Goal: Transaction & Acquisition: Obtain resource

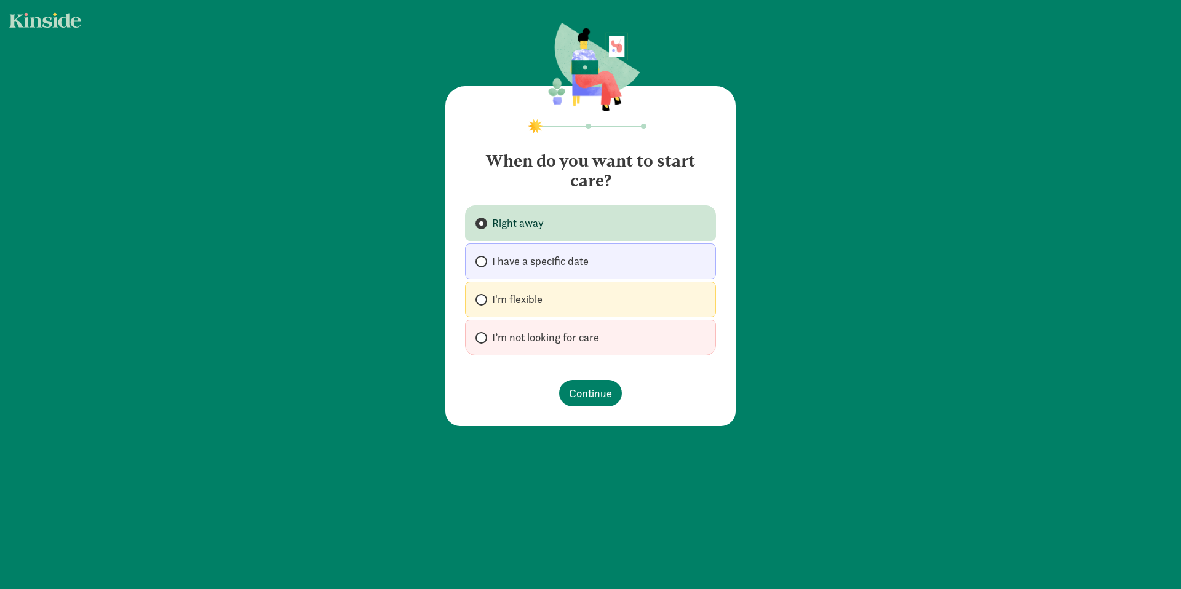
click at [495, 231] on span "Right away" at bounding box center [518, 223] width 52 height 15
click at [484, 228] on input "Right away" at bounding box center [480, 224] width 8 height 8
click at [584, 394] on span "Continue" at bounding box center [590, 393] width 43 height 17
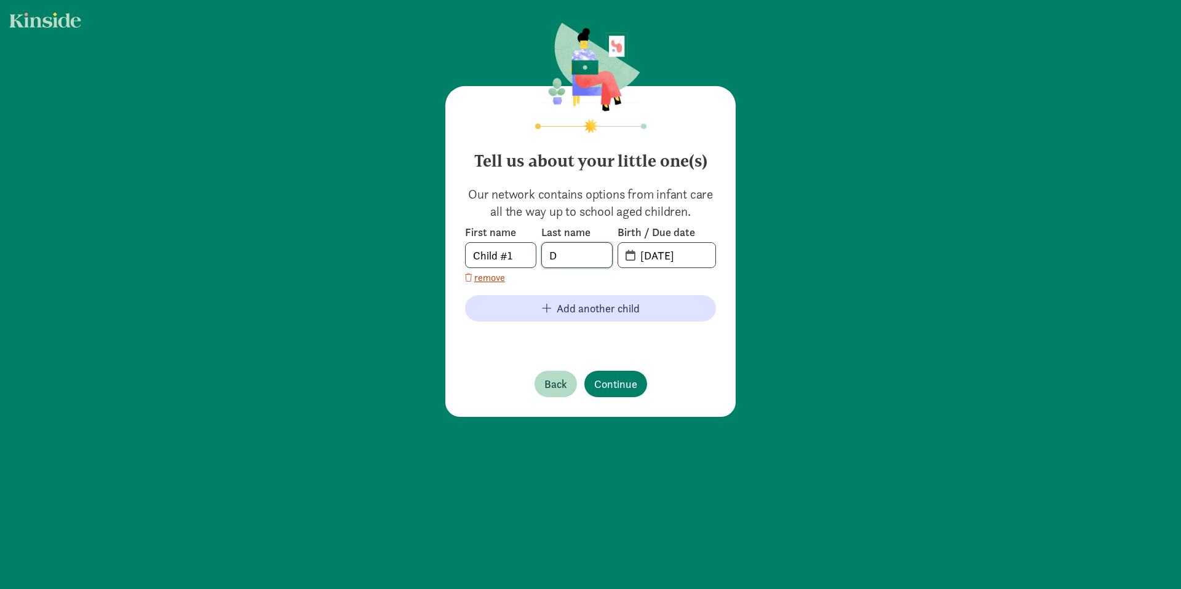
click at [586, 261] on input "D" at bounding box center [577, 255] width 70 height 25
type input "Desrameaux"
click at [503, 257] on input "Child #1" at bounding box center [501, 255] width 70 height 25
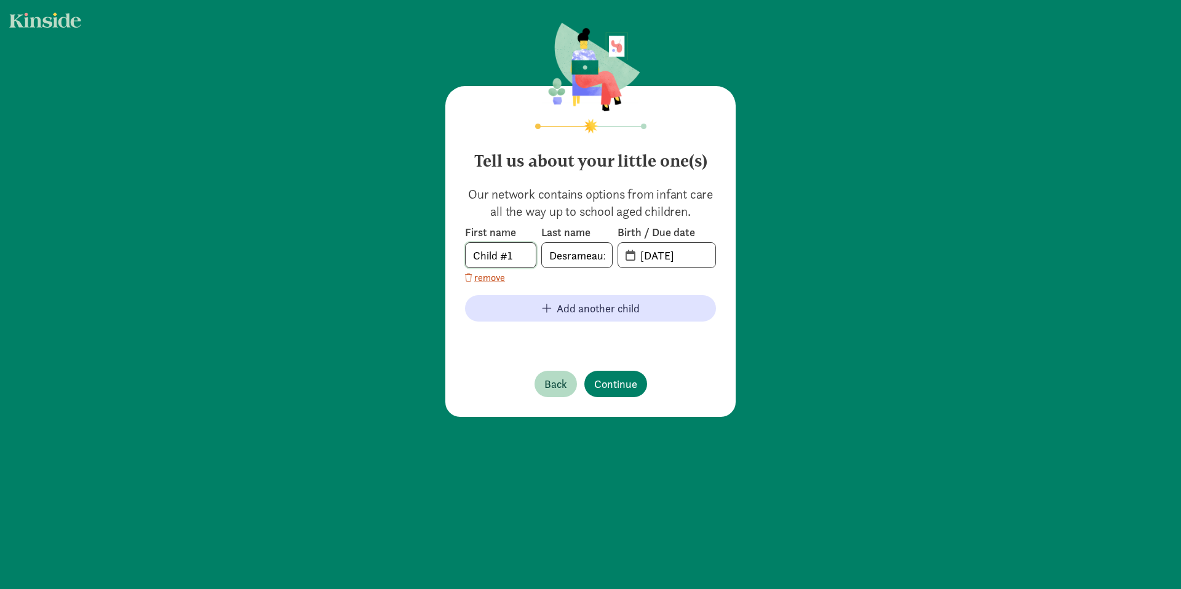
drag, startPoint x: 508, startPoint y: 256, endPoint x: 392, endPoint y: 253, distance: 116.3
click at [392, 253] on div "Tell us about your little one(s) Our network contains options from infant care …" at bounding box center [590, 221] width 1181 height 442
type input "Alta"
click at [660, 258] on input "[DATE]" at bounding box center [674, 255] width 82 height 25
drag, startPoint x: 701, startPoint y: 255, endPoint x: 634, endPoint y: 252, distance: 66.5
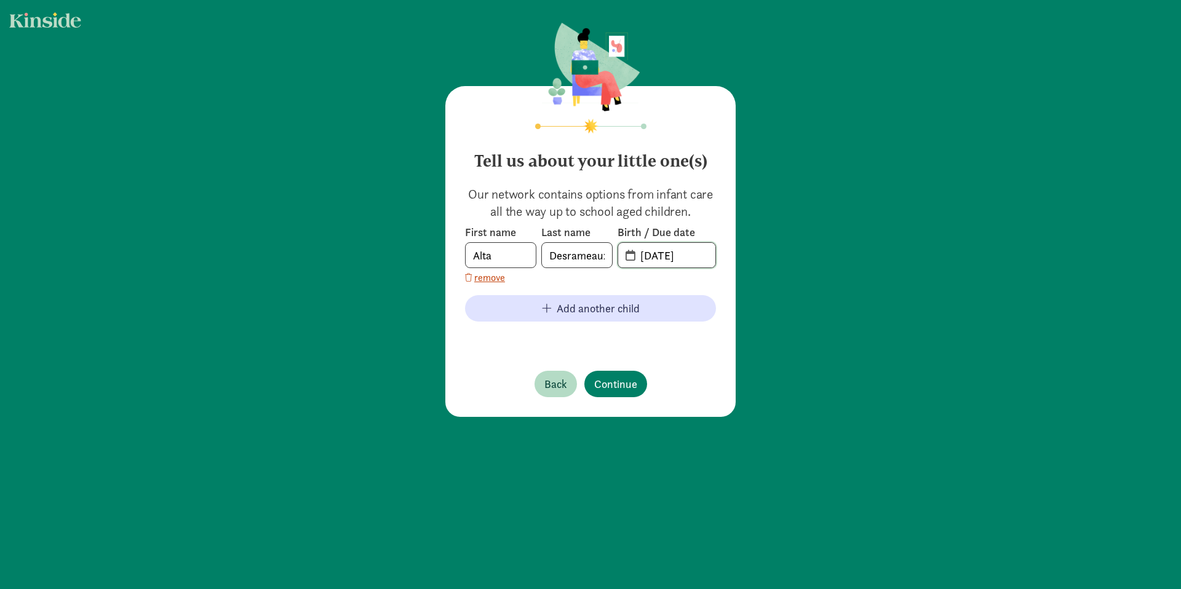
click at [634, 252] on input "[DATE]" at bounding box center [674, 255] width 82 height 25
click at [633, 255] on input "[DATE]" at bounding box center [674, 255] width 82 height 25
drag, startPoint x: 699, startPoint y: 255, endPoint x: 613, endPoint y: 253, distance: 86.8
click at [618, 253] on span "[DATE]" at bounding box center [667, 255] width 98 height 26
type input "[DATE]"
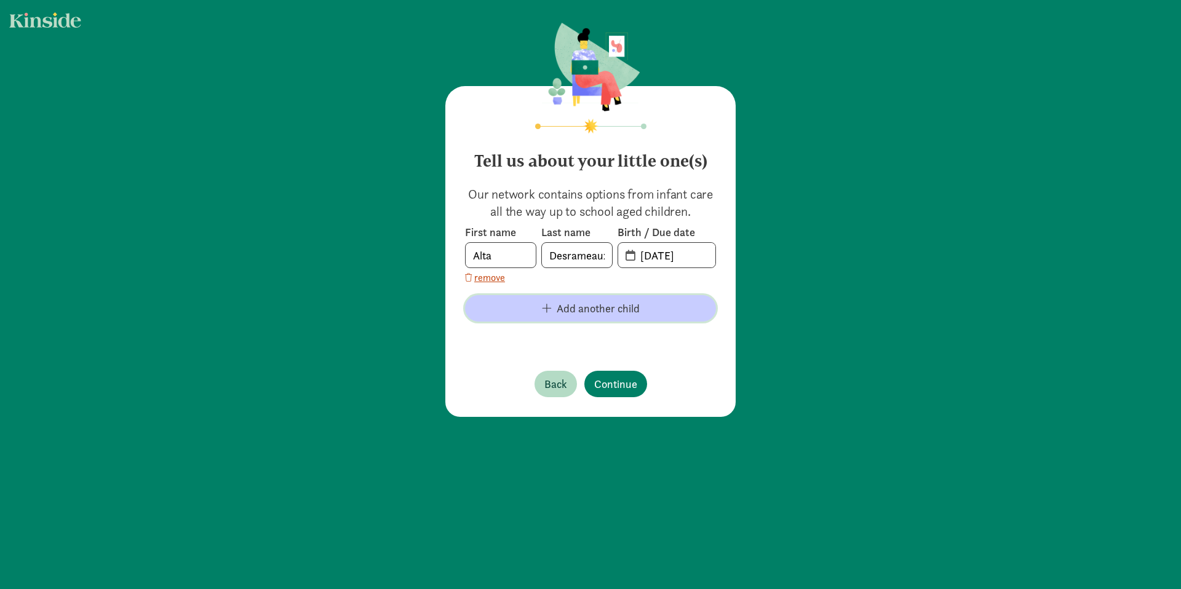
click at [603, 303] on span "Add another child" at bounding box center [598, 308] width 83 height 17
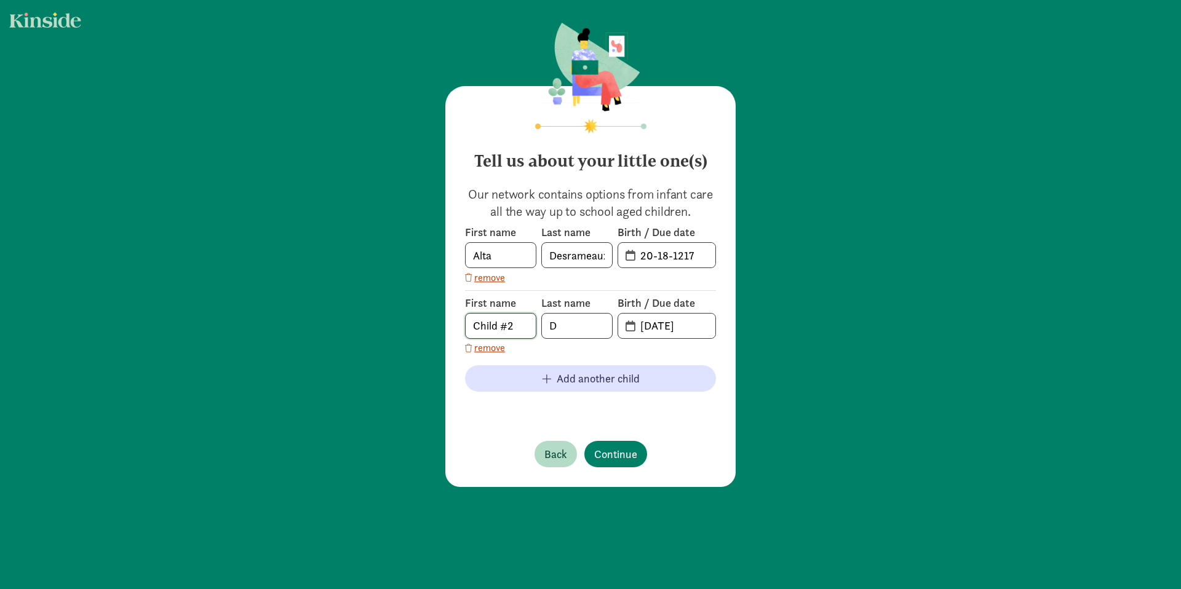
click at [509, 325] on input "Child #2" at bounding box center [501, 326] width 70 height 25
drag, startPoint x: 514, startPoint y: 327, endPoint x: 450, endPoint y: 321, distance: 63.6
click at [445, 321] on div "Tell us about your little one(s) Our network contains options from infant care …" at bounding box center [590, 286] width 290 height 401
type input "Kash"
click at [589, 328] on input "D" at bounding box center [577, 326] width 70 height 25
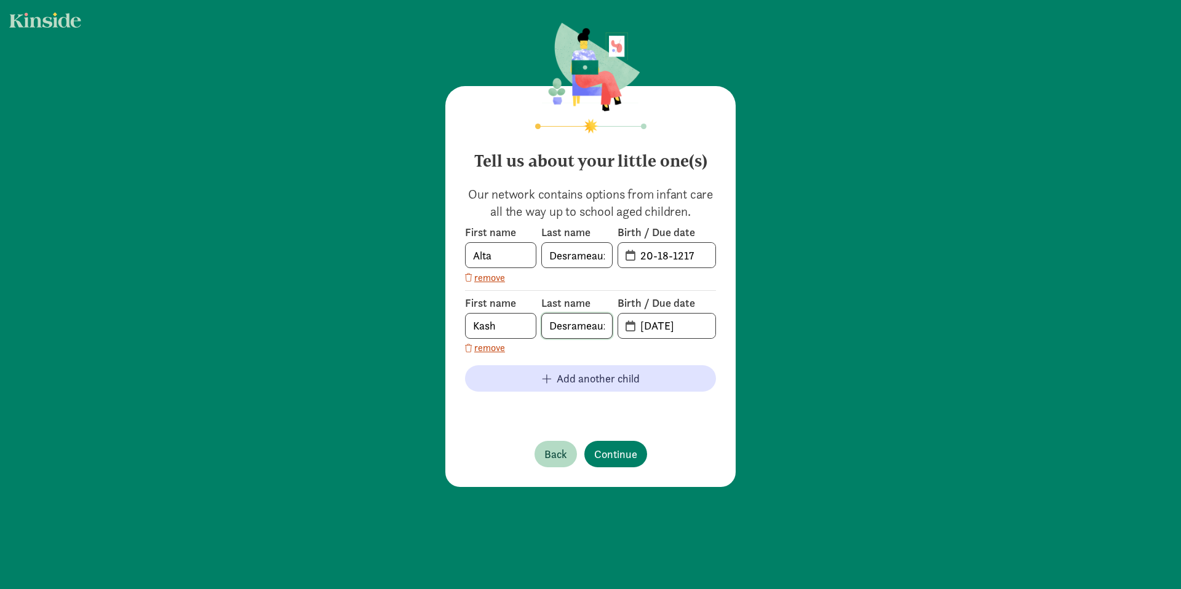
scroll to position [0, 3]
type input "Desrameaux"
click at [688, 329] on input "[DATE]" at bounding box center [674, 326] width 82 height 25
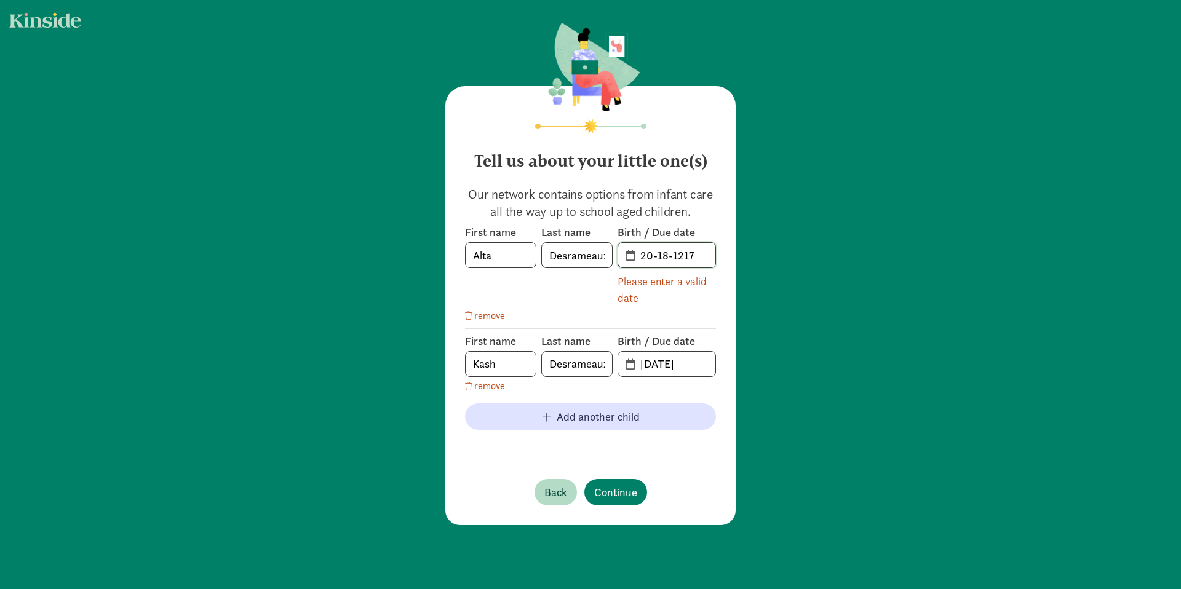
click at [680, 257] on input "20-18-1217" at bounding box center [674, 255] width 82 height 25
drag, startPoint x: 692, startPoint y: 258, endPoint x: 671, endPoint y: 258, distance: 20.9
click at [671, 258] on input "20-18-1217" at bounding box center [674, 255] width 82 height 25
click at [664, 259] on input "20-18-1217" at bounding box center [674, 255] width 82 height 25
click at [622, 259] on span "20-18-1217" at bounding box center [666, 255] width 97 height 25
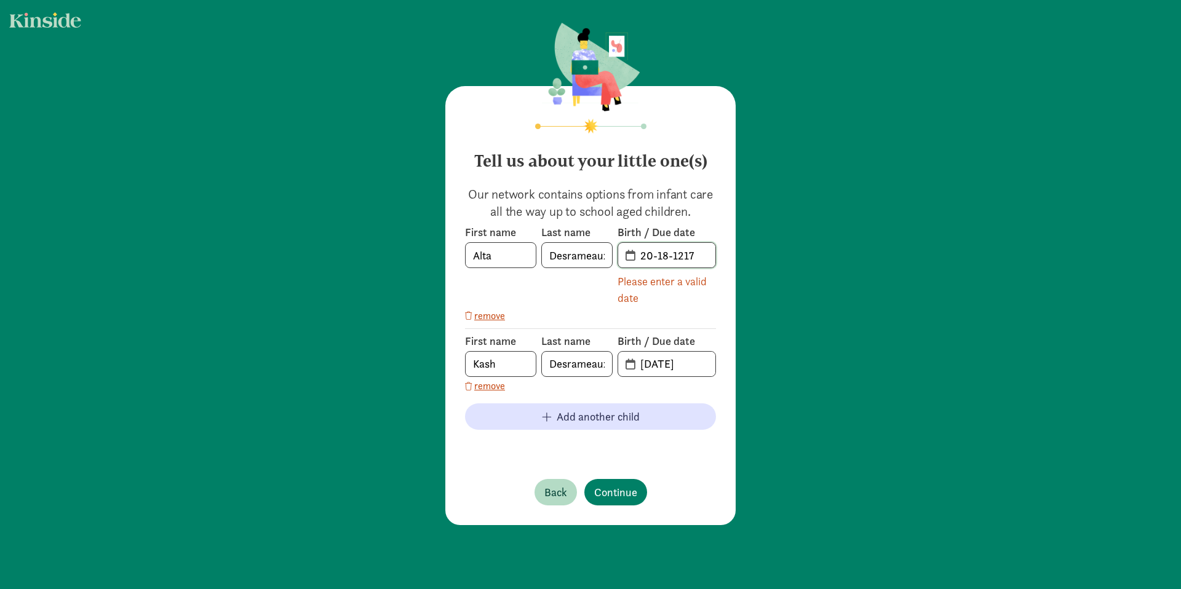
drag, startPoint x: 689, startPoint y: 259, endPoint x: 589, endPoint y: 253, distance: 99.8
click at [589, 253] on div "First name [PERSON_NAME] Last name [PERSON_NAME] Birth / Due date 20-18-1217 Pl…" at bounding box center [590, 265] width 251 height 81
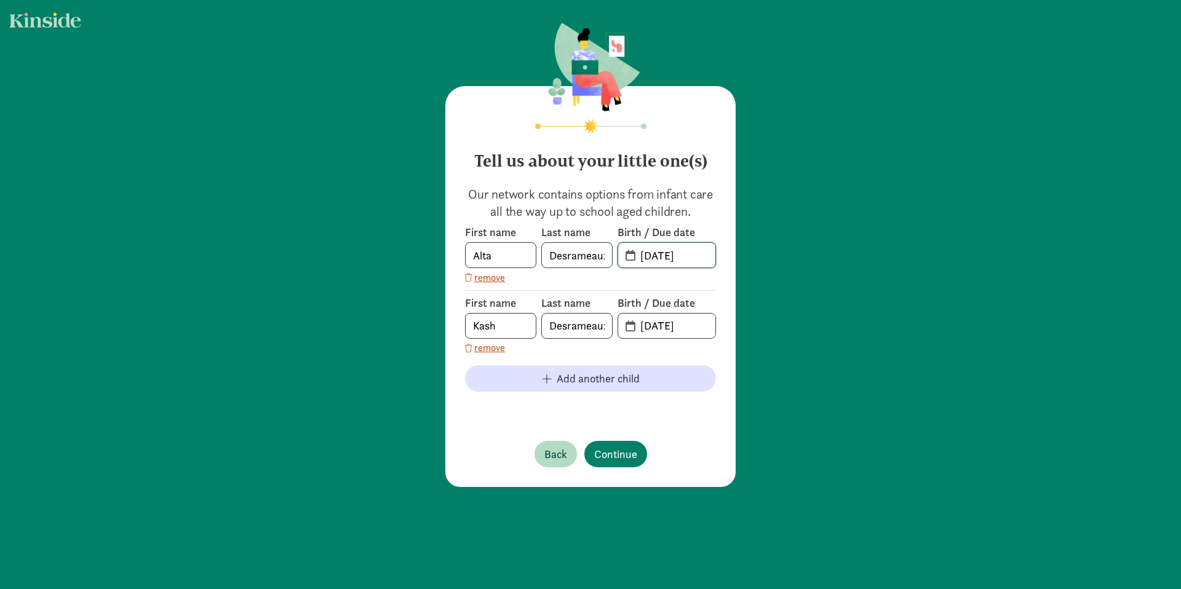
type input "[DATE]"
click at [947, 226] on div "Tell us about your little one(s) Our network contains options from infant care …" at bounding box center [590, 256] width 1181 height 512
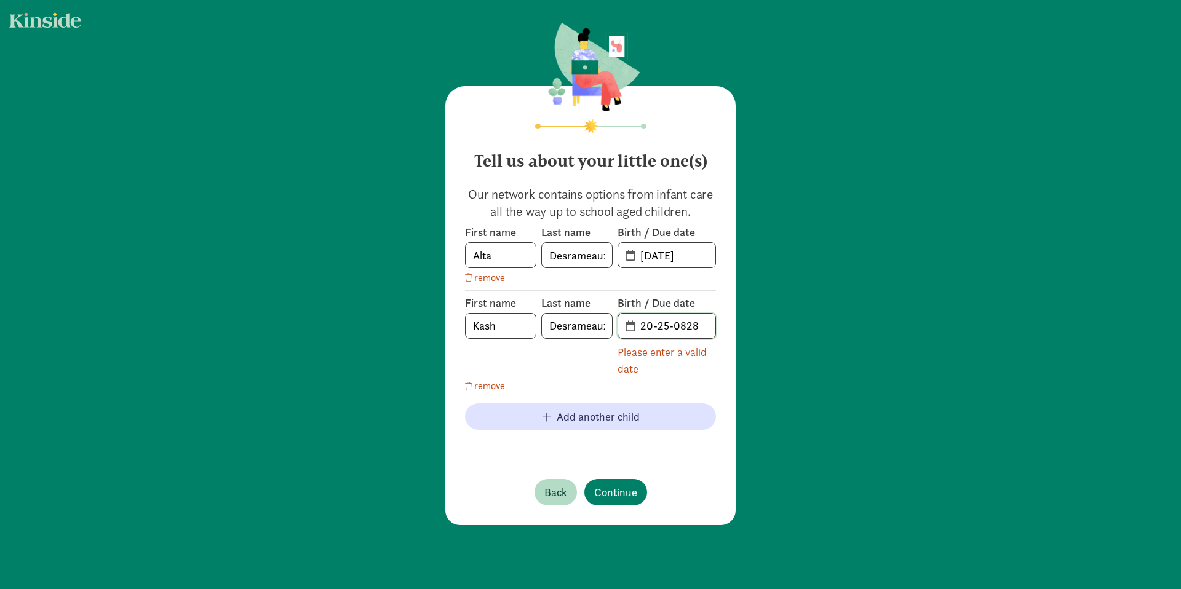
drag, startPoint x: 708, startPoint y: 330, endPoint x: 629, endPoint y: 330, distance: 79.4
click at [633, 330] on input "20-25-0828" at bounding box center [674, 326] width 82 height 25
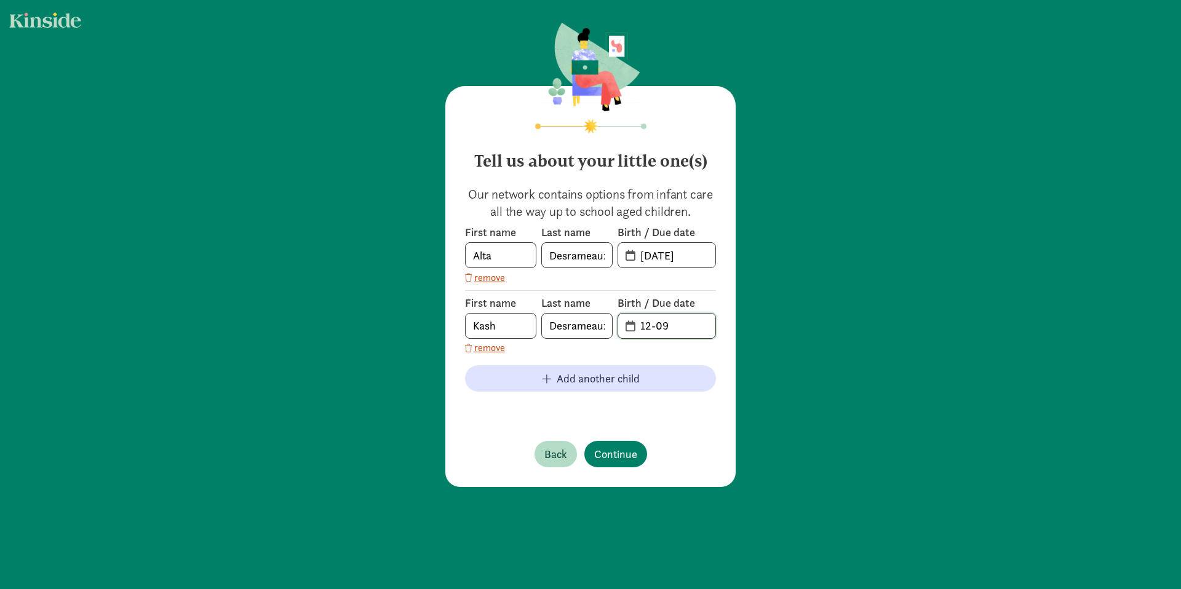
type input "12-09"
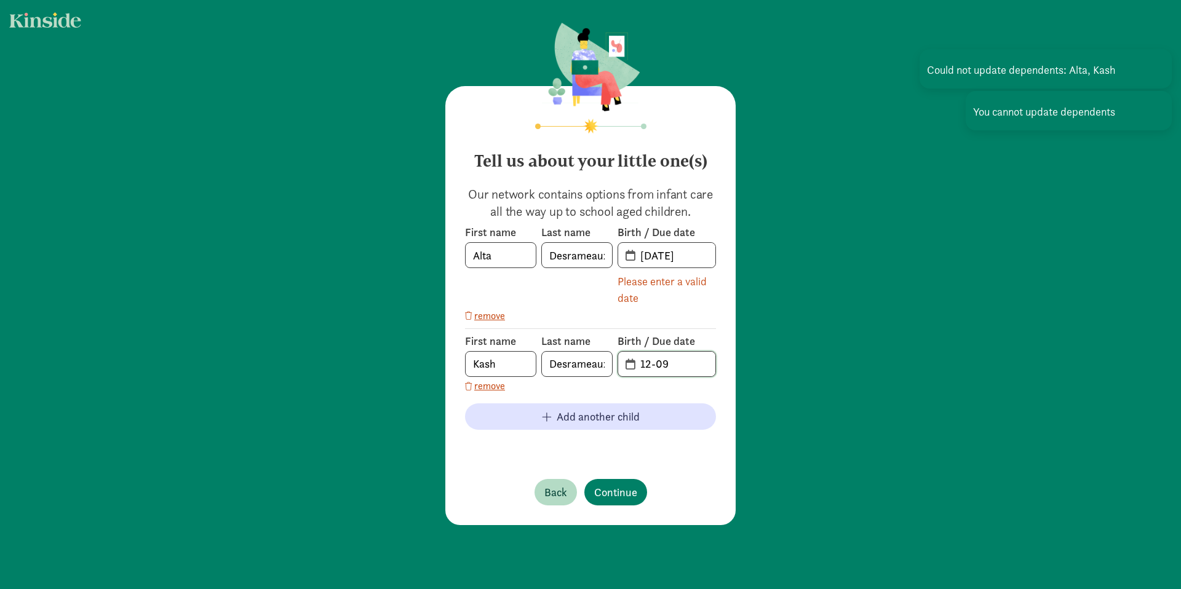
click at [670, 360] on input "12-09" at bounding box center [674, 364] width 82 height 25
click at [633, 258] on input "[DATE]" at bounding box center [674, 255] width 82 height 25
click at [625, 258] on span "[DATE]" at bounding box center [666, 255] width 97 height 25
click at [645, 257] on input "[DATE]" at bounding box center [674, 255] width 82 height 25
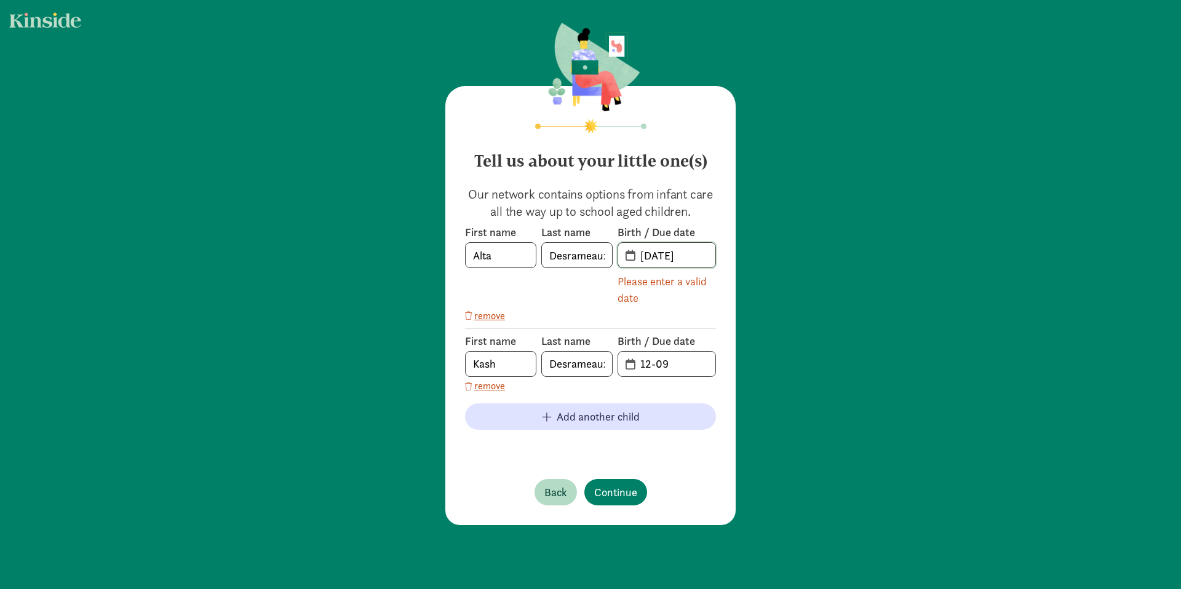
type input "[DATE]"
click at [646, 363] on input "12-09" at bounding box center [674, 364] width 82 height 25
type input "[DATE]"
click at [633, 496] on button "Continue" at bounding box center [615, 492] width 63 height 26
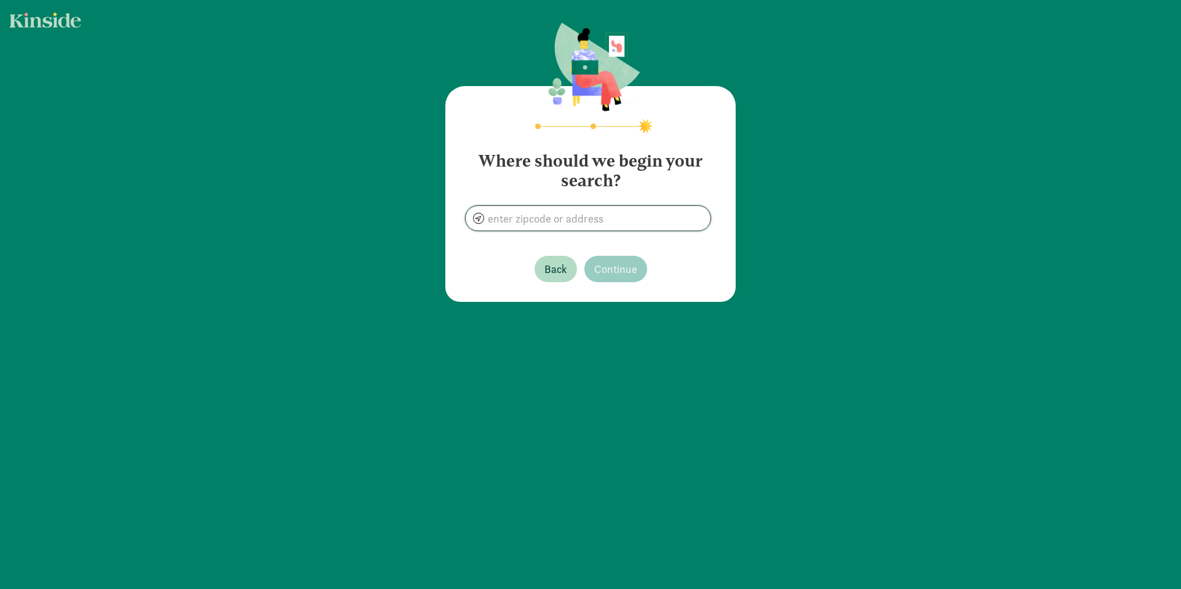
click at [520, 215] on input at bounding box center [588, 218] width 245 height 25
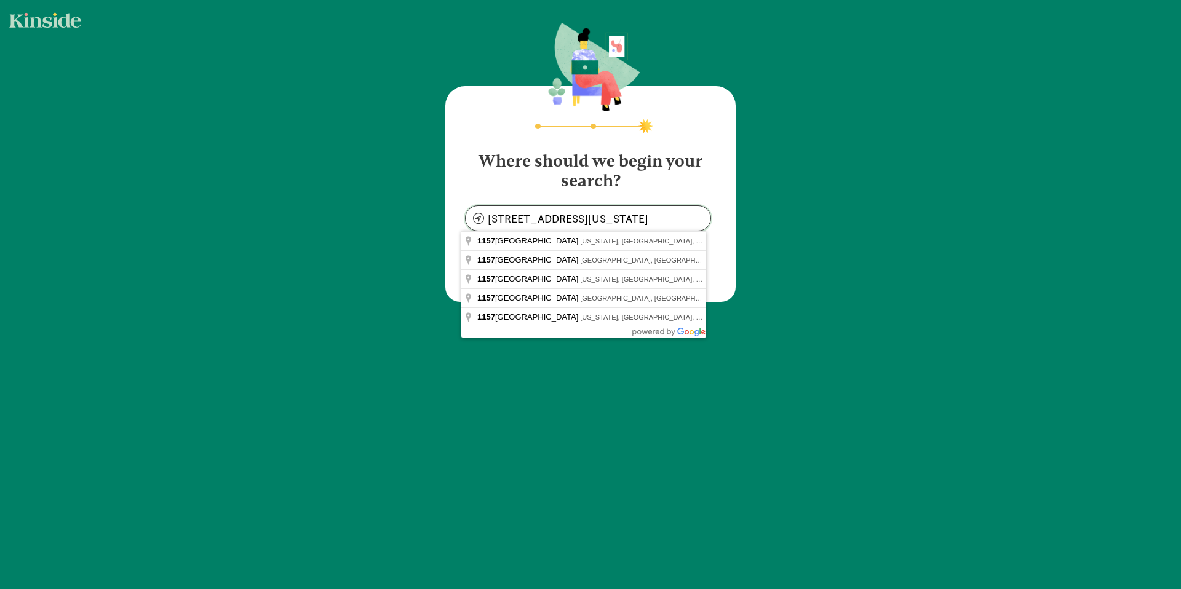
type input "[STREET_ADDRESS][US_STATE]"
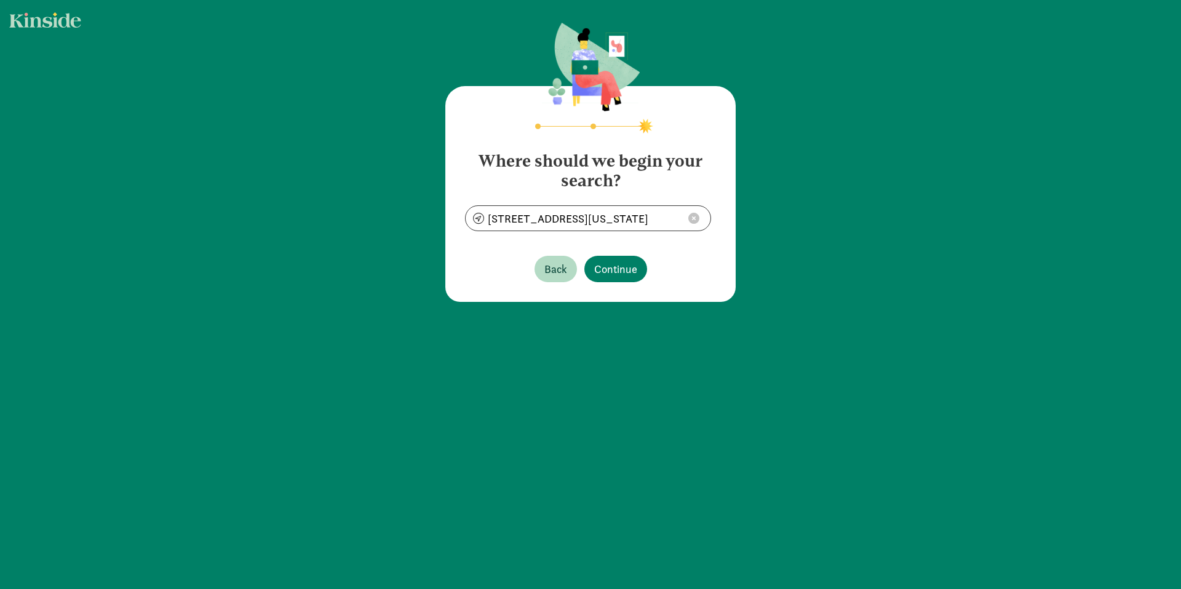
click at [635, 282] on div "Back Continue" at bounding box center [591, 269] width 113 height 26
click at [629, 277] on span "Continue" at bounding box center [615, 269] width 43 height 17
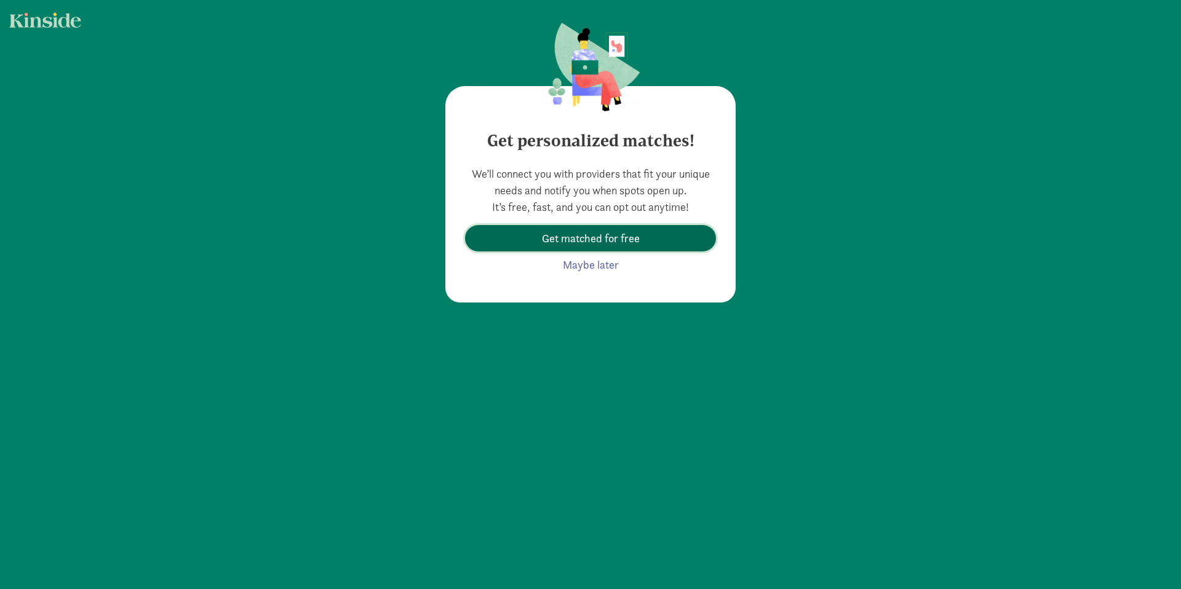
click at [612, 239] on span "Get matched for free" at bounding box center [591, 238] width 98 height 17
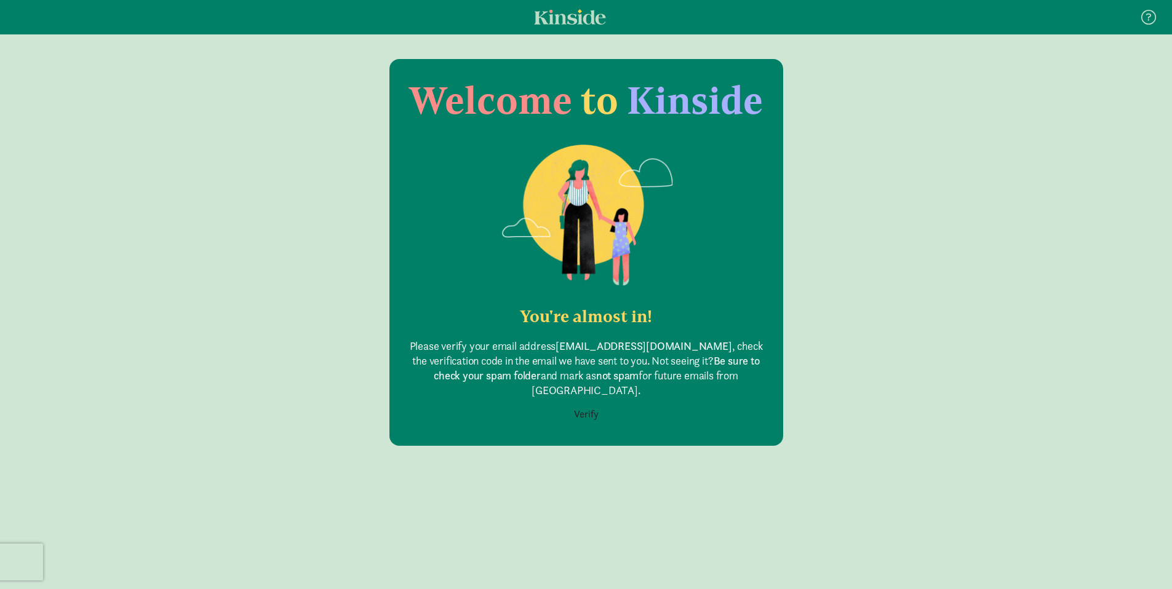
click at [592, 403] on button "Verify" at bounding box center [586, 414] width 41 height 23
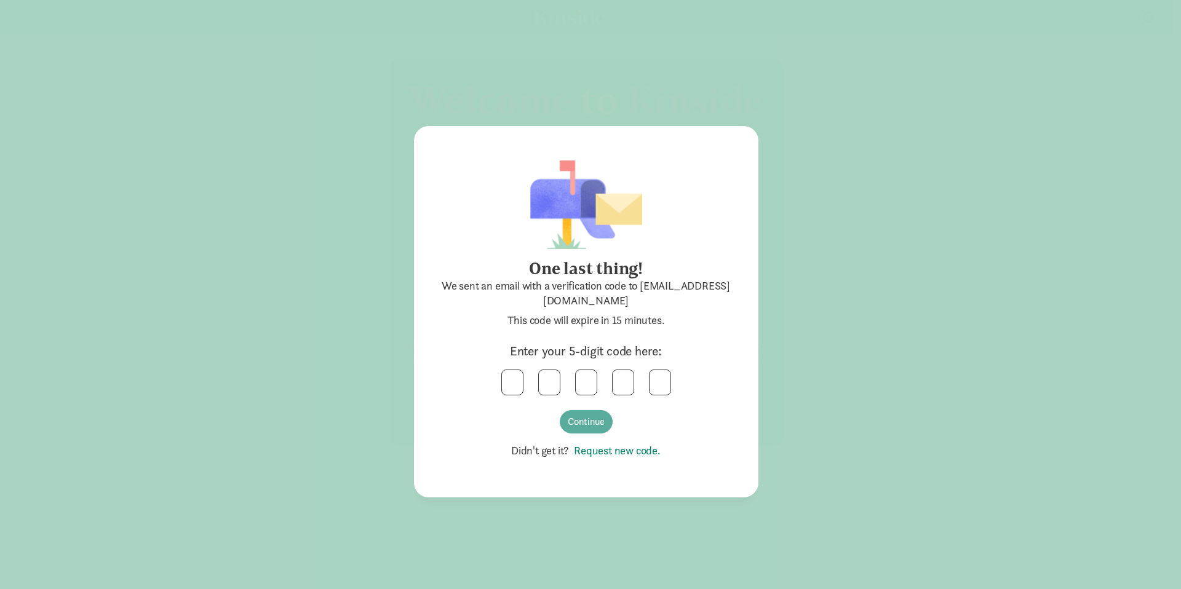
click at [616, 453] on link "Request new code." at bounding box center [615, 451] width 92 height 14
click at [512, 381] on input "text" at bounding box center [512, 382] width 21 height 25
click at [551, 389] on input "text" at bounding box center [549, 382] width 21 height 25
click at [583, 426] on button "Continue" at bounding box center [586, 421] width 53 height 23
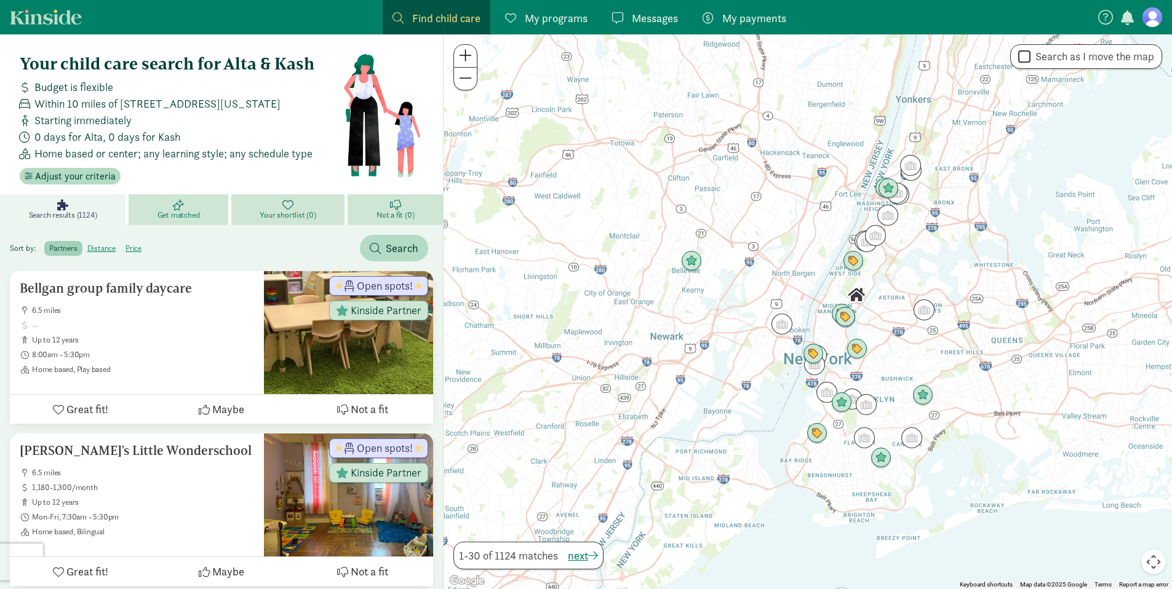
click at [34, 105] on span "Within 10 miles of 1157 3rd Ave, New York, NY 10065" at bounding box center [157, 103] width 246 height 17
click at [86, 178] on span "Adjust your criteria" at bounding box center [75, 176] width 81 height 15
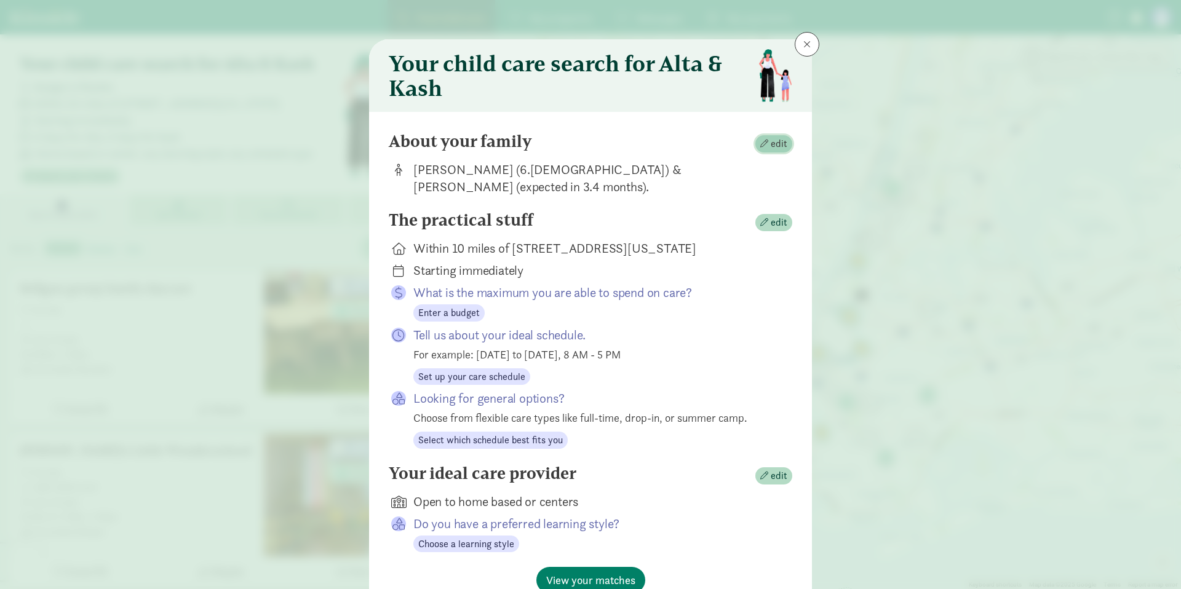
click at [775, 145] on span "edit" at bounding box center [779, 144] width 17 height 15
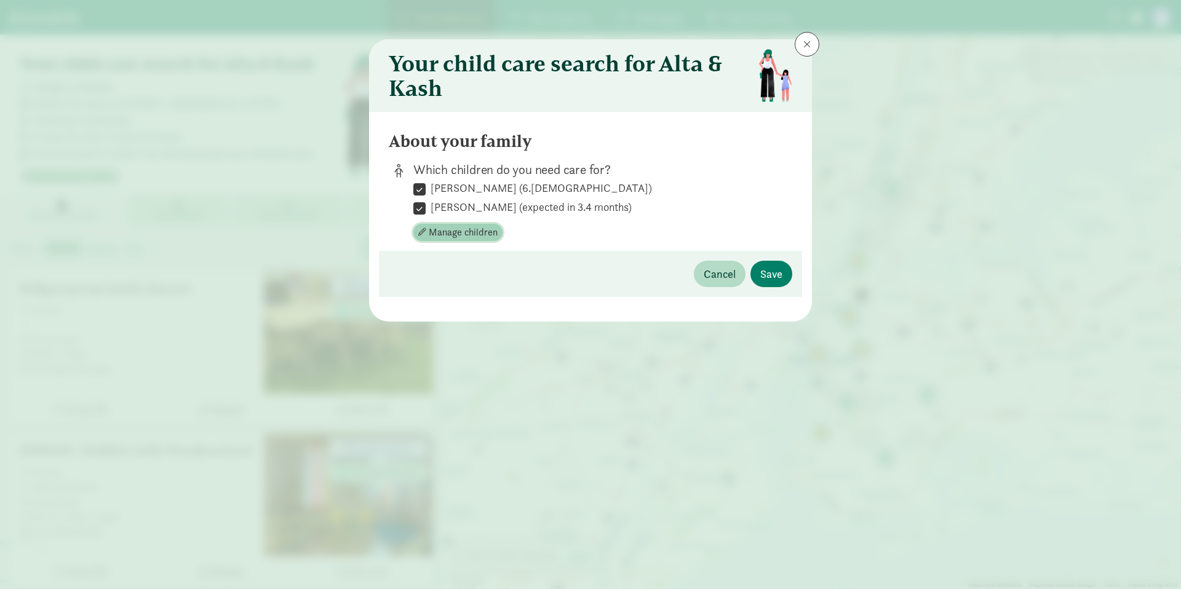
click at [456, 233] on span "Manage children" at bounding box center [463, 232] width 69 height 15
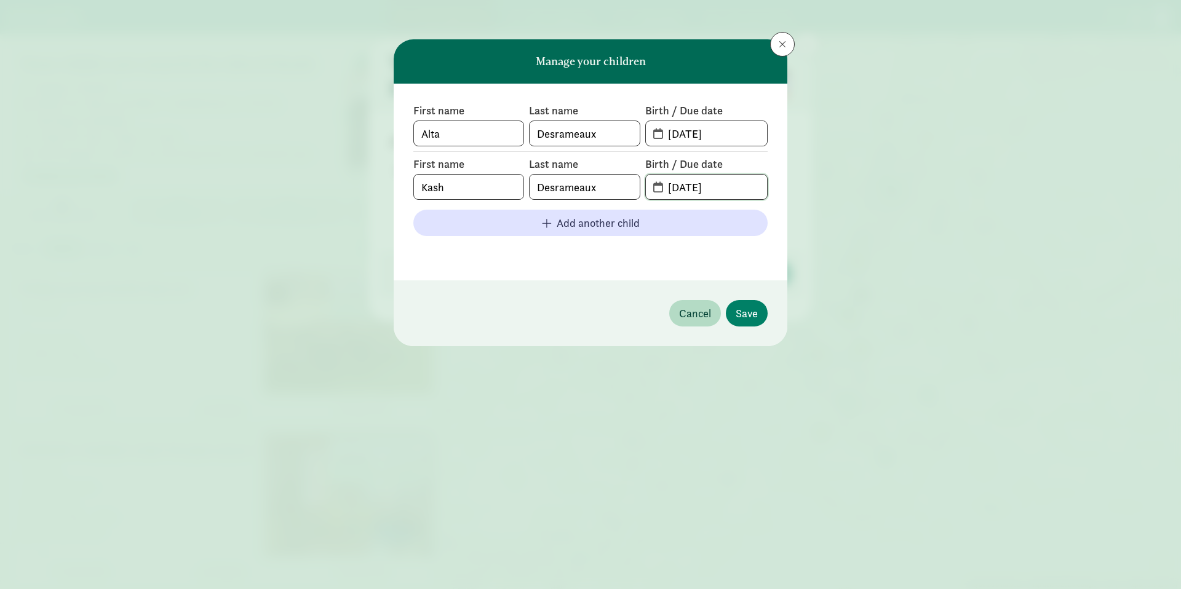
click at [672, 188] on input "12-09-2025" at bounding box center [714, 187] width 106 height 25
click at [690, 188] on input "12-09-2025" at bounding box center [714, 187] width 106 height 25
click at [696, 189] on input "12-09-2025" at bounding box center [714, 187] width 106 height 25
type input "12-06-2019"
click at [754, 311] on span "Save" at bounding box center [747, 313] width 22 height 17
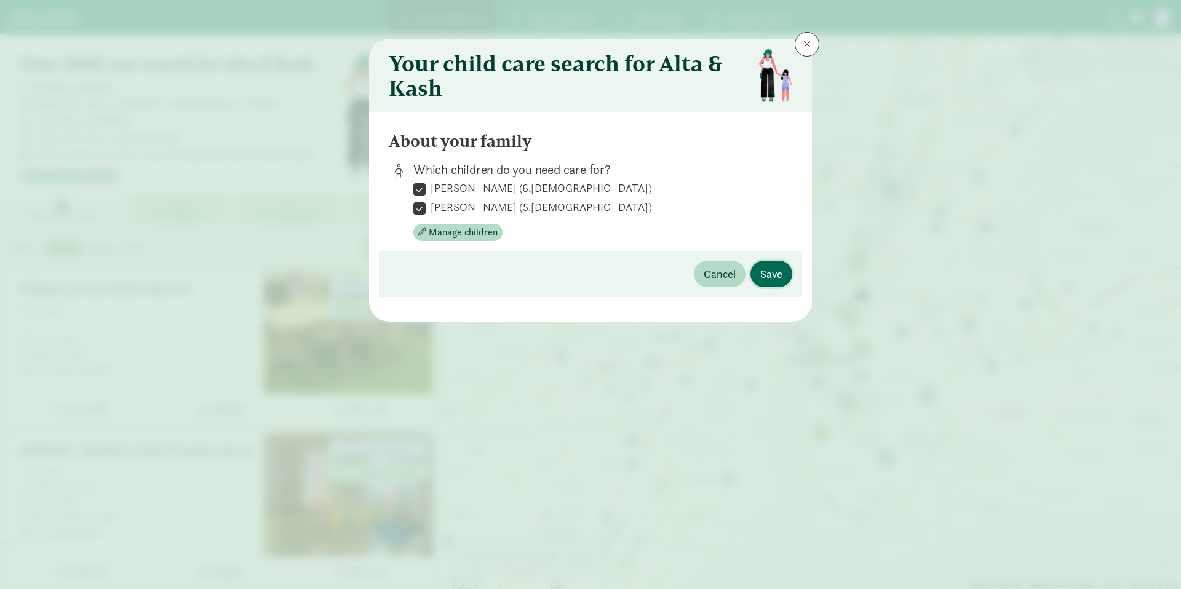
click at [770, 271] on span "Save" at bounding box center [771, 274] width 22 height 17
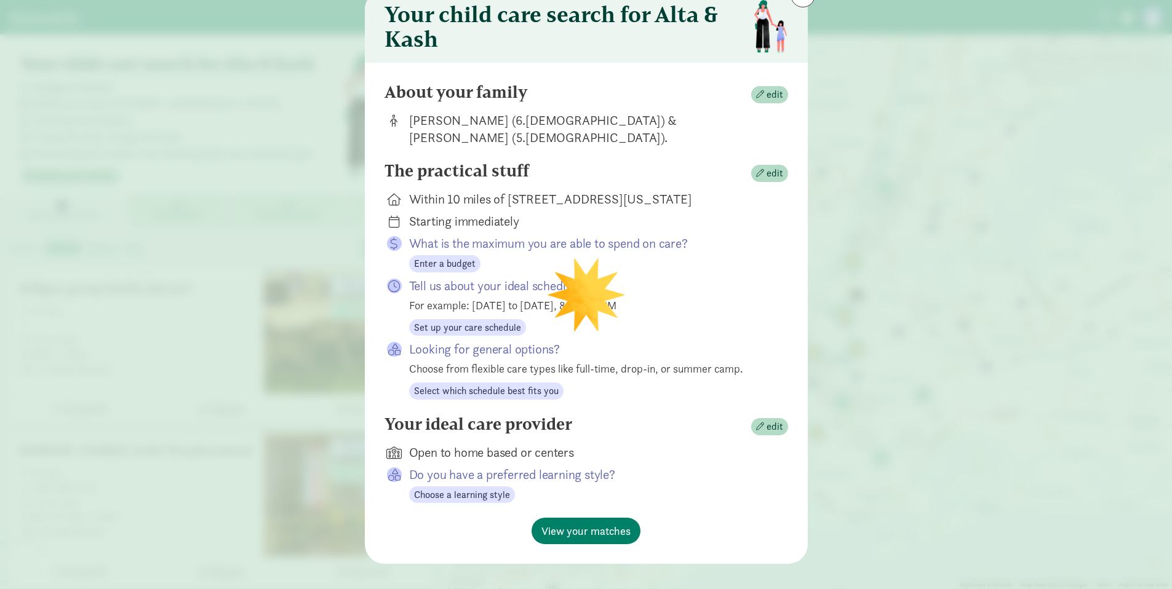
scroll to position [62, 0]
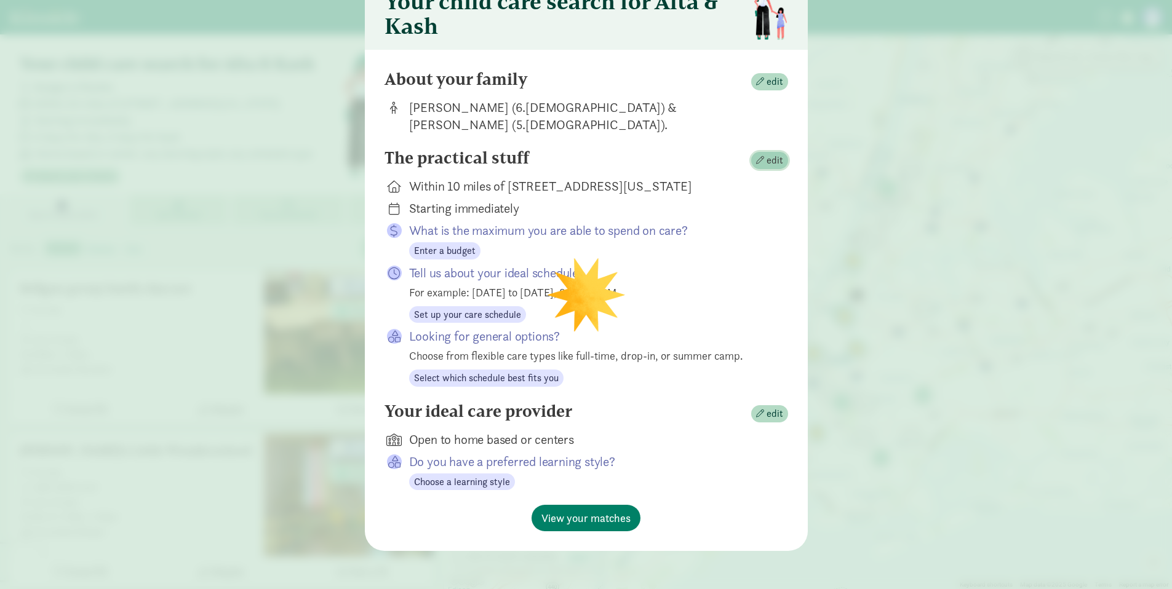
click at [767, 160] on span "edit" at bounding box center [775, 160] width 17 height 15
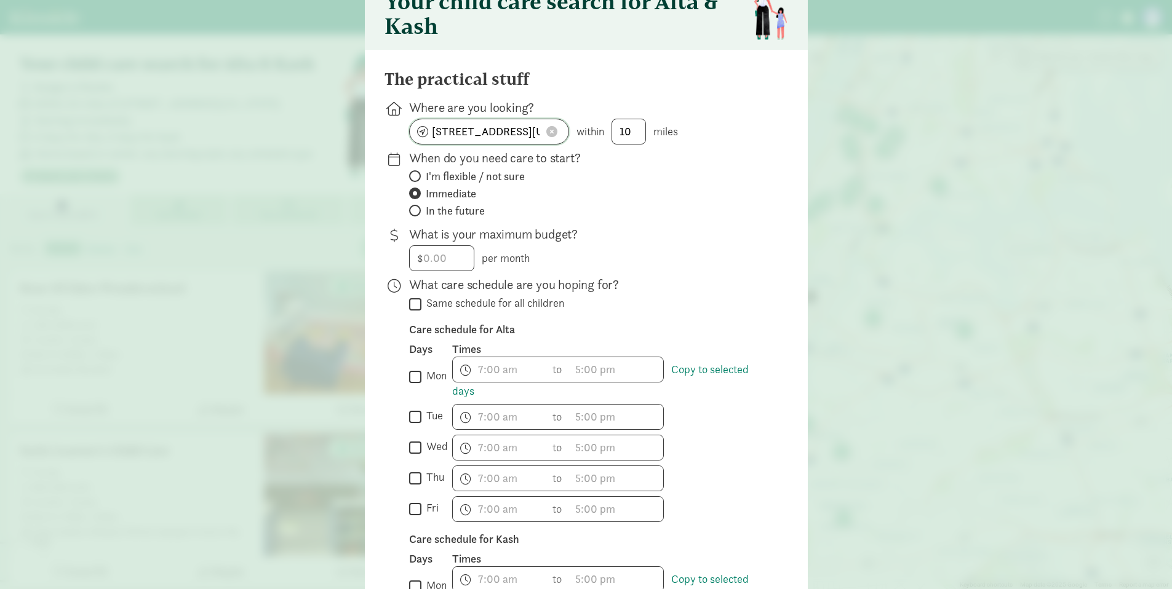
click at [550, 134] on span at bounding box center [551, 131] width 11 height 11
click at [469, 138] on input at bounding box center [489, 131] width 159 height 25
type input "Oceanside, NY 11572, USA"
click at [635, 133] on input "10" at bounding box center [628, 131] width 33 height 25
type input "1"
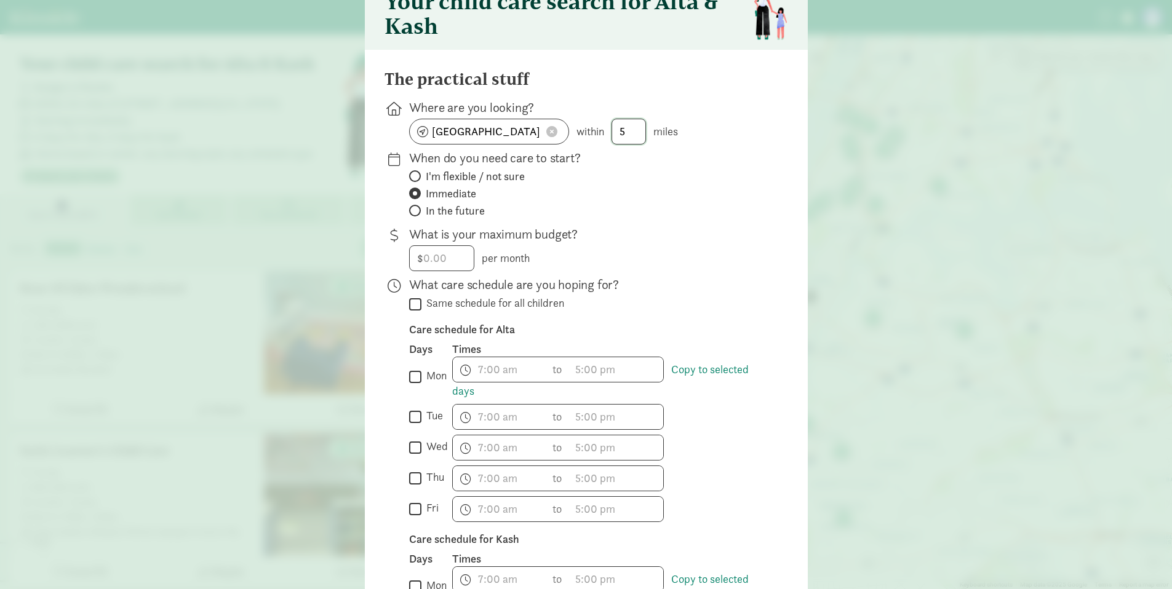
type input "5"
click at [634, 186] on label "I'm flexible / not sure" at bounding box center [588, 193] width 359 height 15
click at [417, 180] on input "I'm flexible / not sure" at bounding box center [413, 176] width 8 height 8
radio input "true"
click at [467, 192] on span "Immediate" at bounding box center [451, 193] width 50 height 15
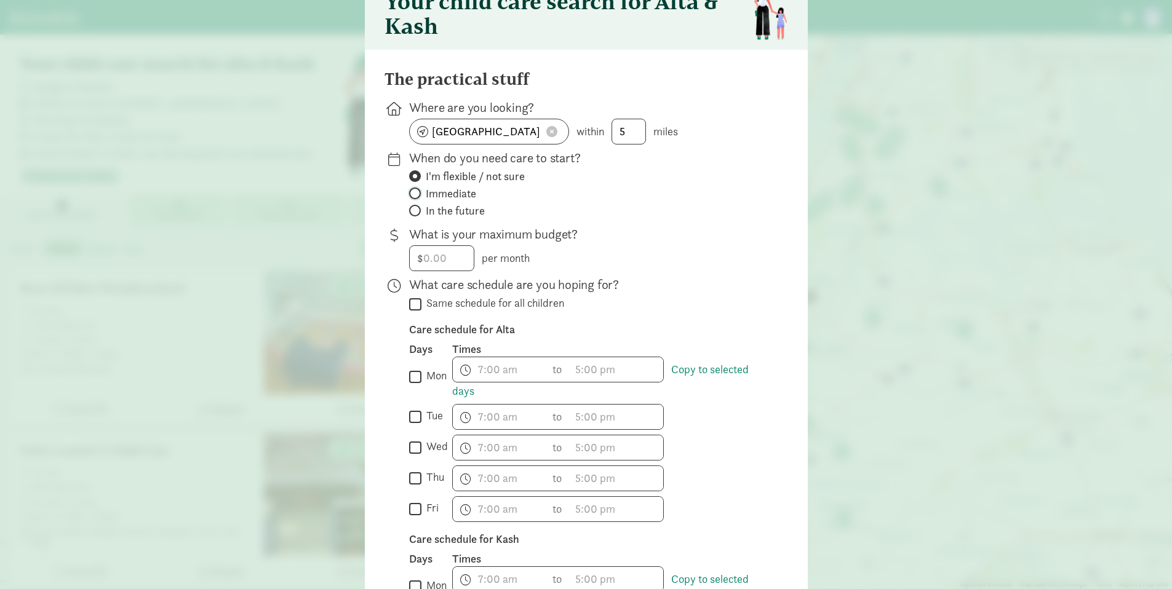
click at [417, 192] on input "Immediate" at bounding box center [413, 193] width 8 height 8
radio input "true"
radio input "false"
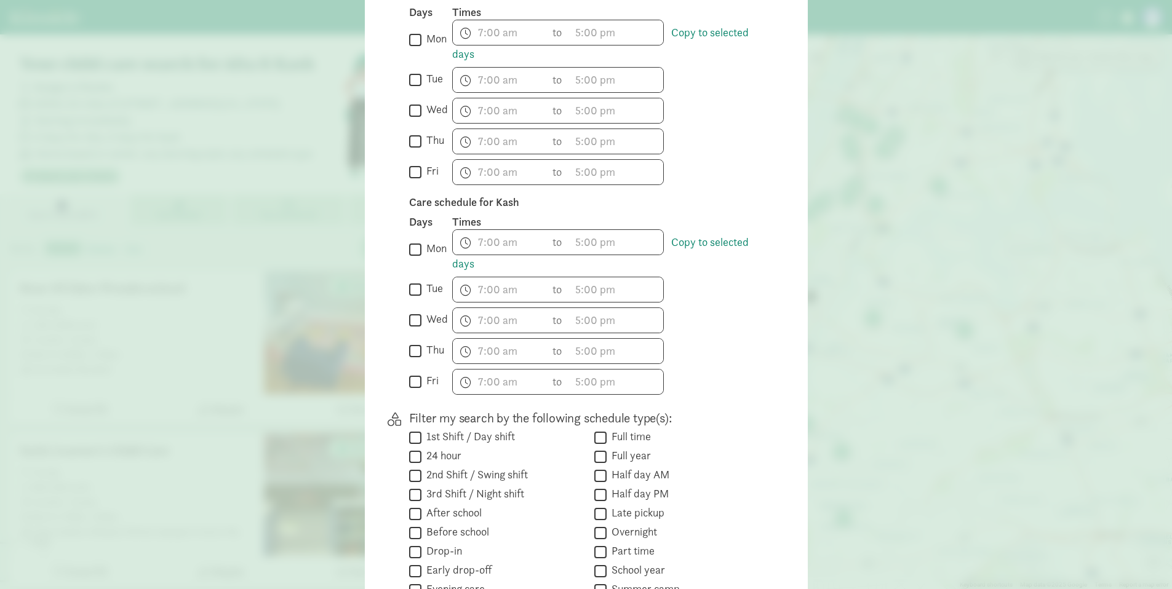
scroll to position [585, 0]
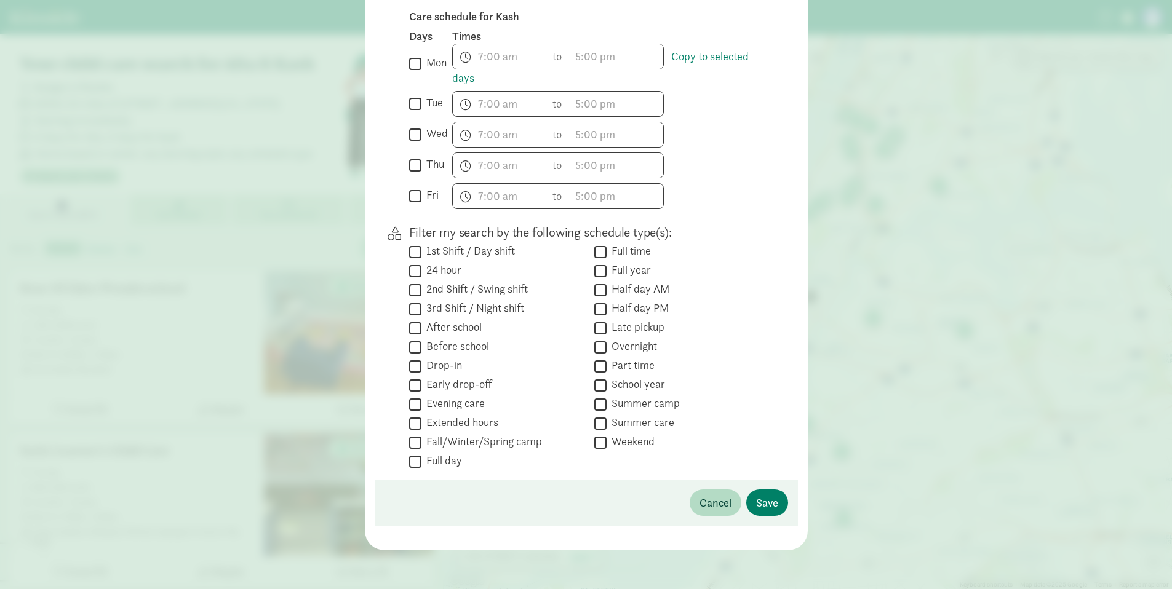
click at [428, 330] on label "After school" at bounding box center [451, 327] width 60 height 15
click at [421, 330] on input "After school" at bounding box center [415, 328] width 12 height 17
checkbox input "true"
click at [767, 502] on span "Save" at bounding box center [767, 503] width 22 height 17
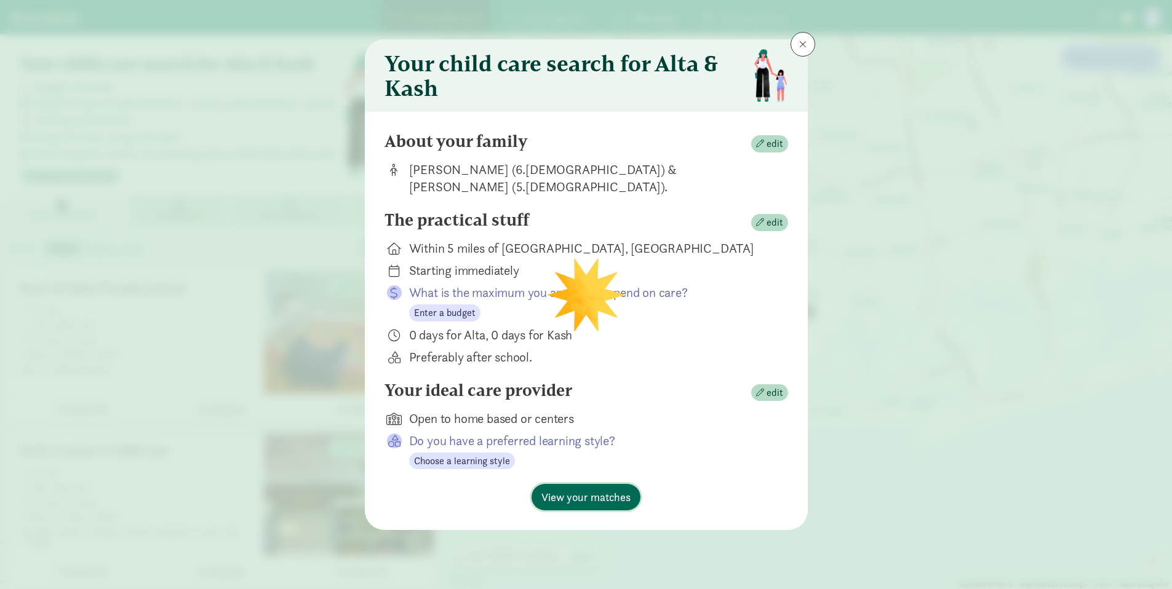
click at [602, 503] on span "View your matches" at bounding box center [585, 497] width 89 height 17
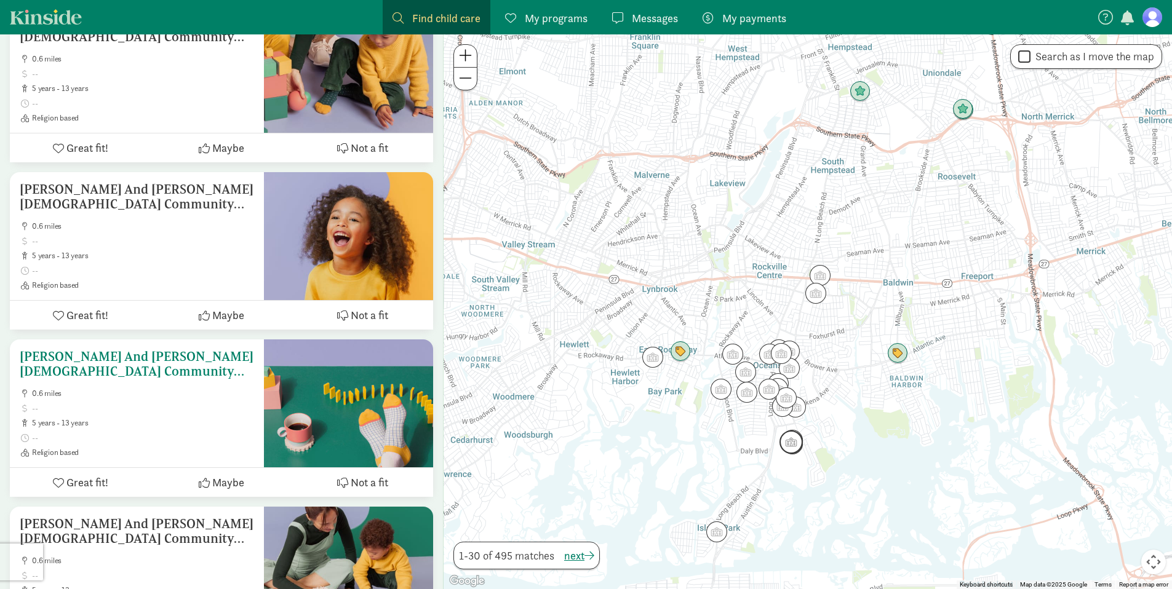
scroll to position [3196, 0]
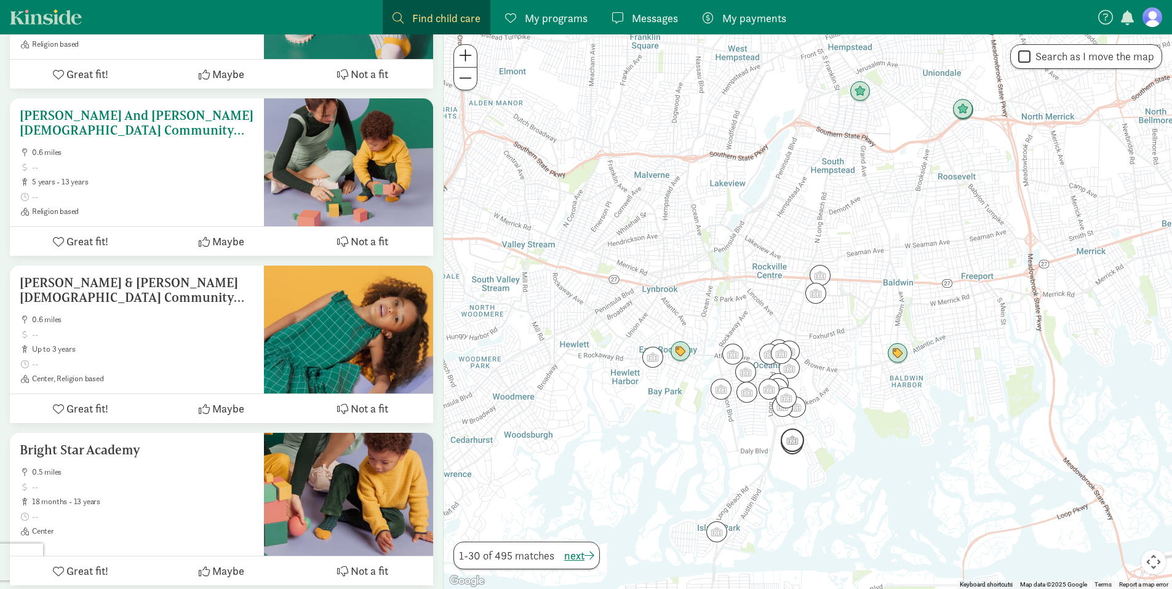
click at [376, 236] on span "Not a fit" at bounding box center [370, 241] width 38 height 17
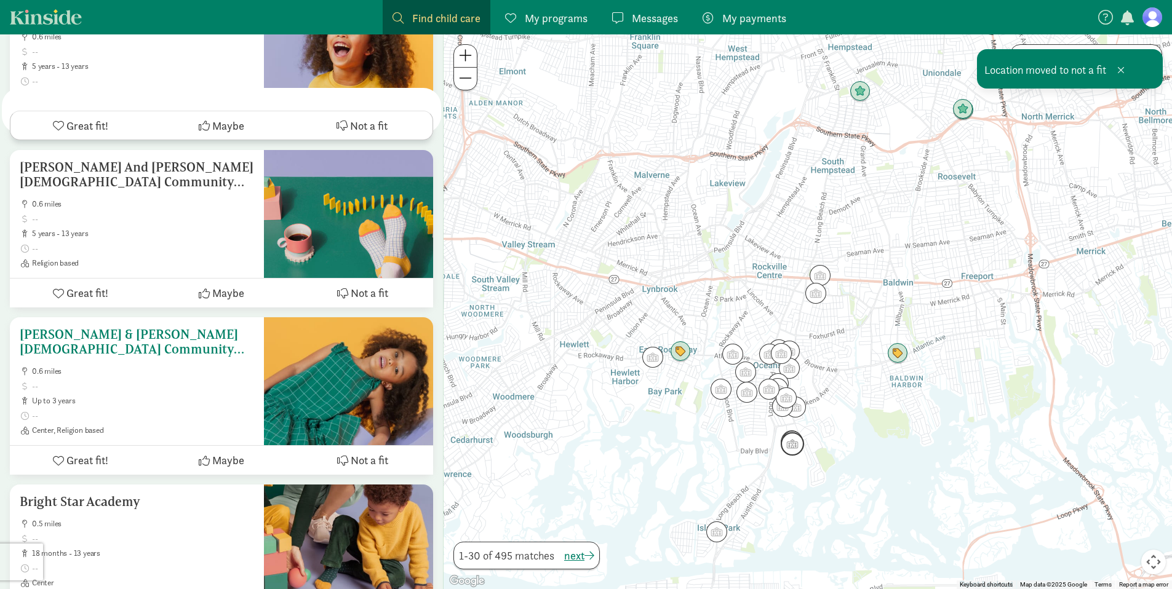
scroll to position [2976, 0]
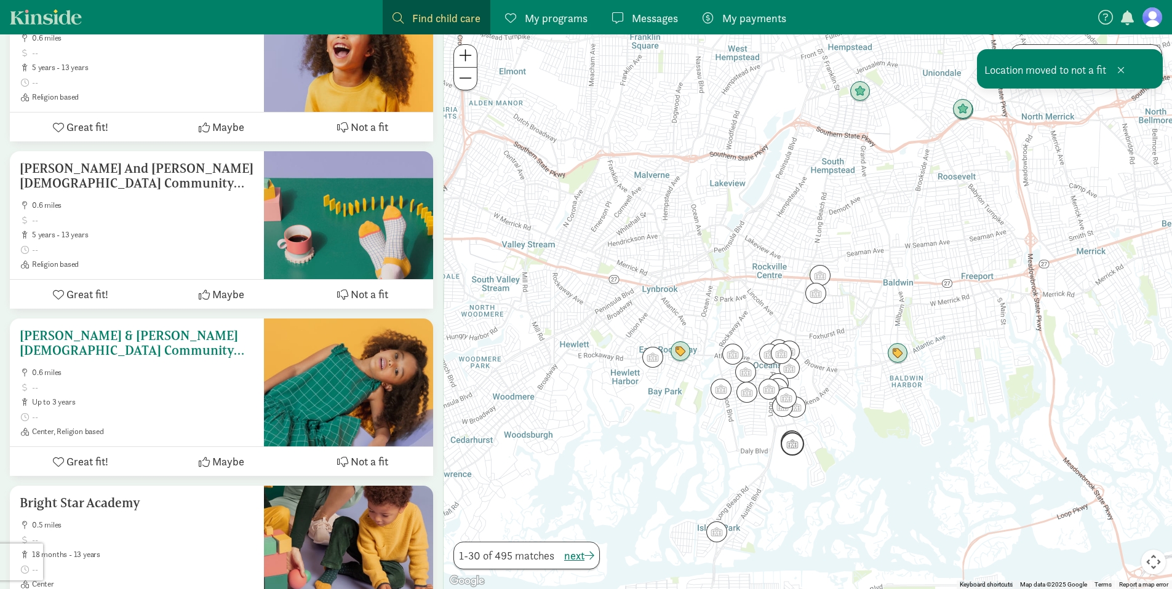
click at [377, 458] on span "Not a fit" at bounding box center [370, 461] width 38 height 17
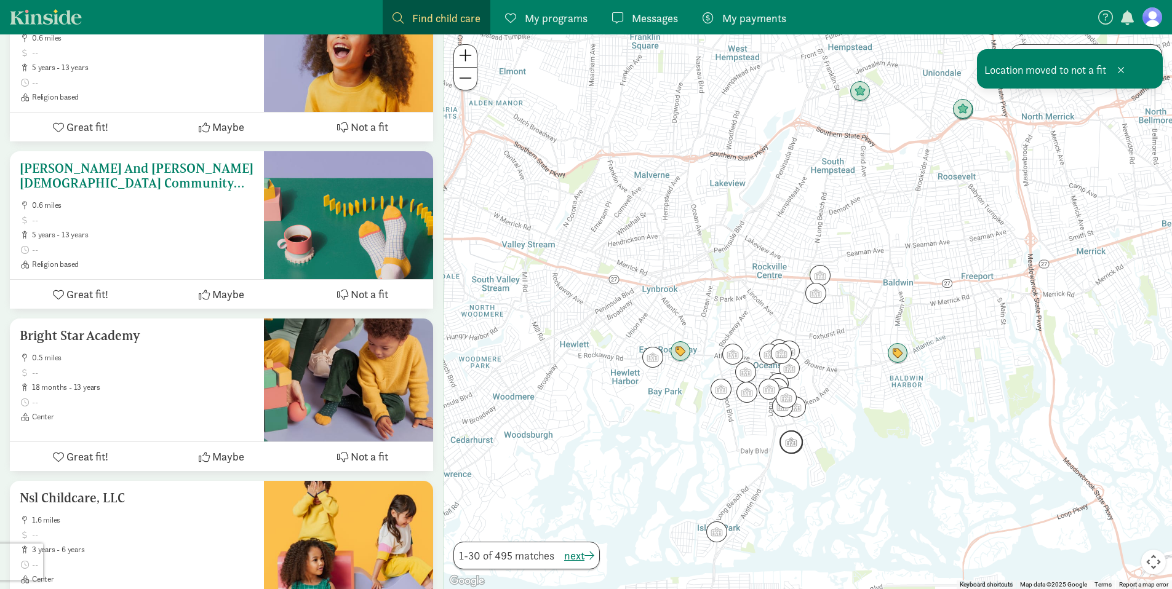
click at [360, 293] on span "Not a fit" at bounding box center [370, 294] width 38 height 17
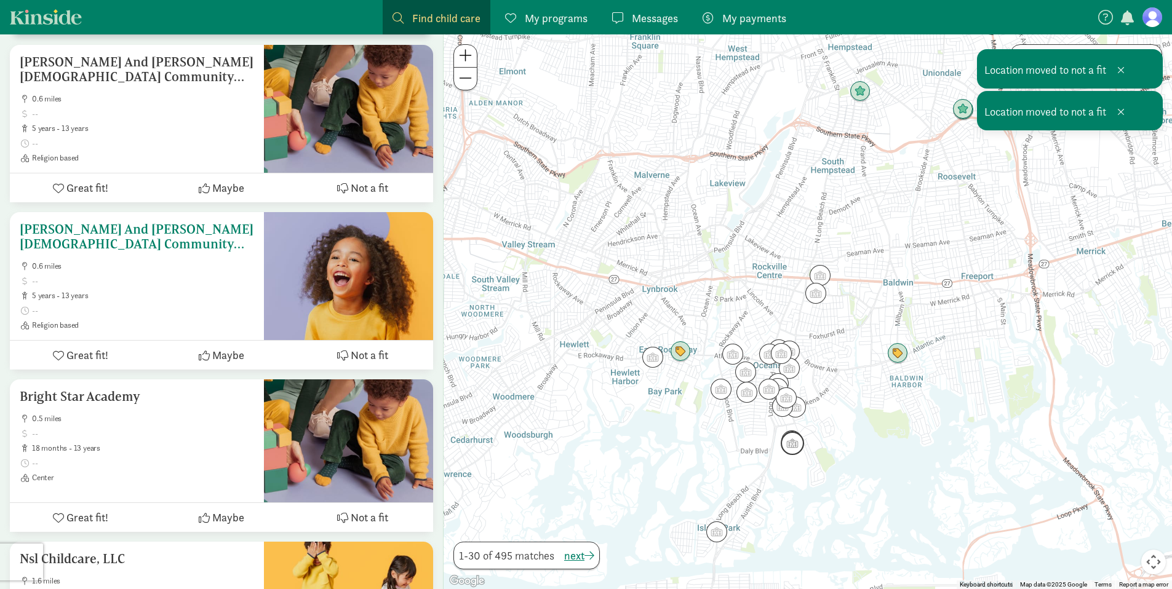
scroll to position [2747, 0]
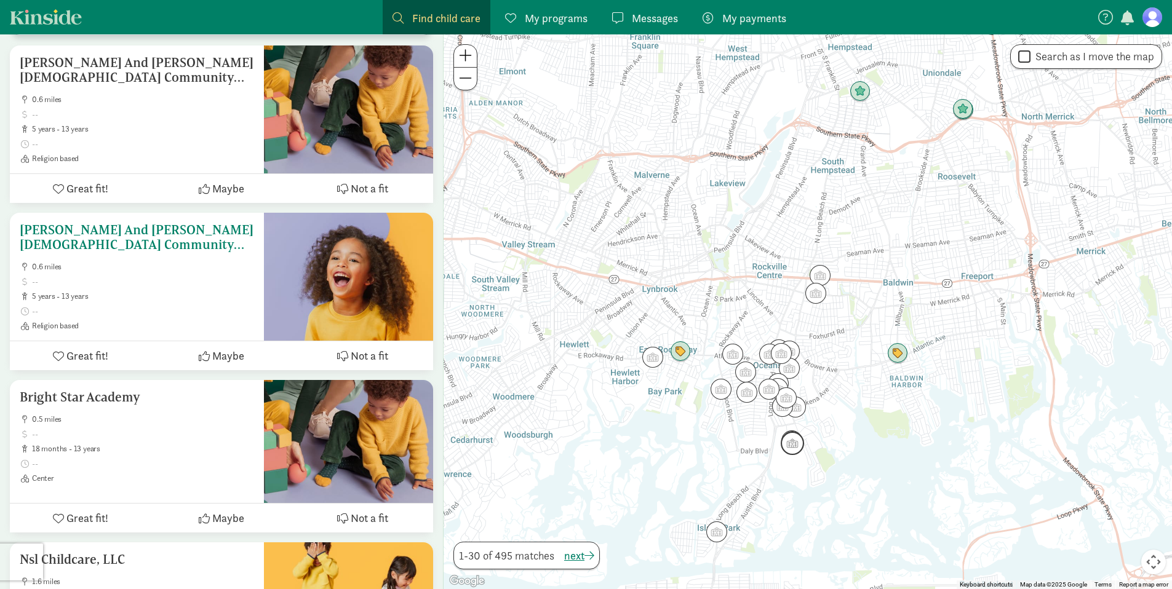
click at [376, 348] on span "Not a fit" at bounding box center [370, 356] width 38 height 17
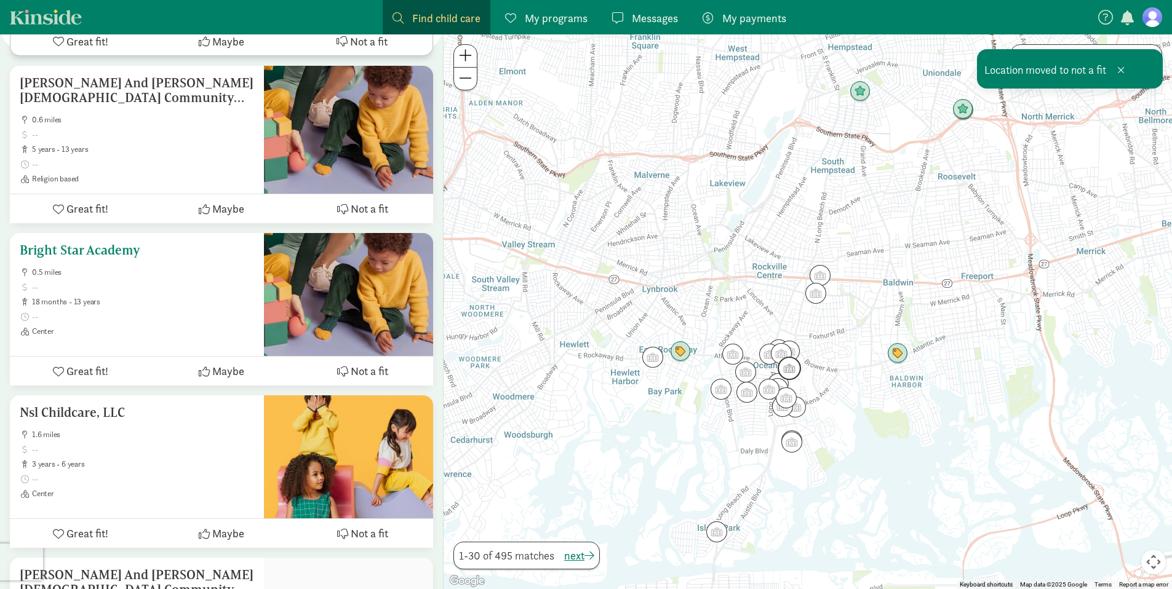
scroll to position [2665, 0]
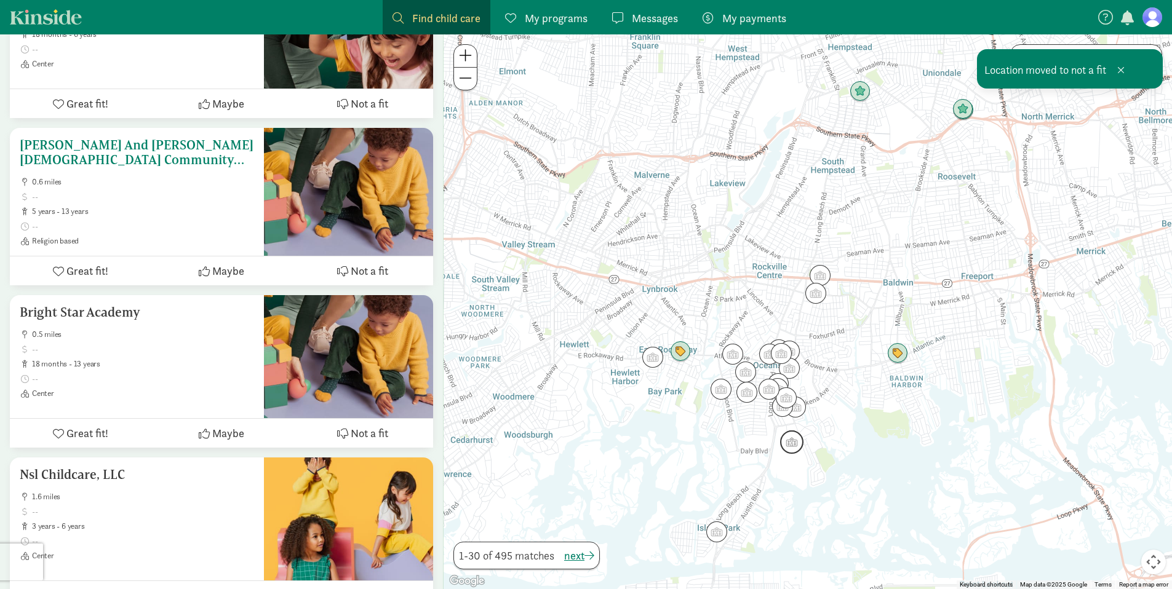
click at [370, 268] on span "Not a fit" at bounding box center [370, 271] width 38 height 17
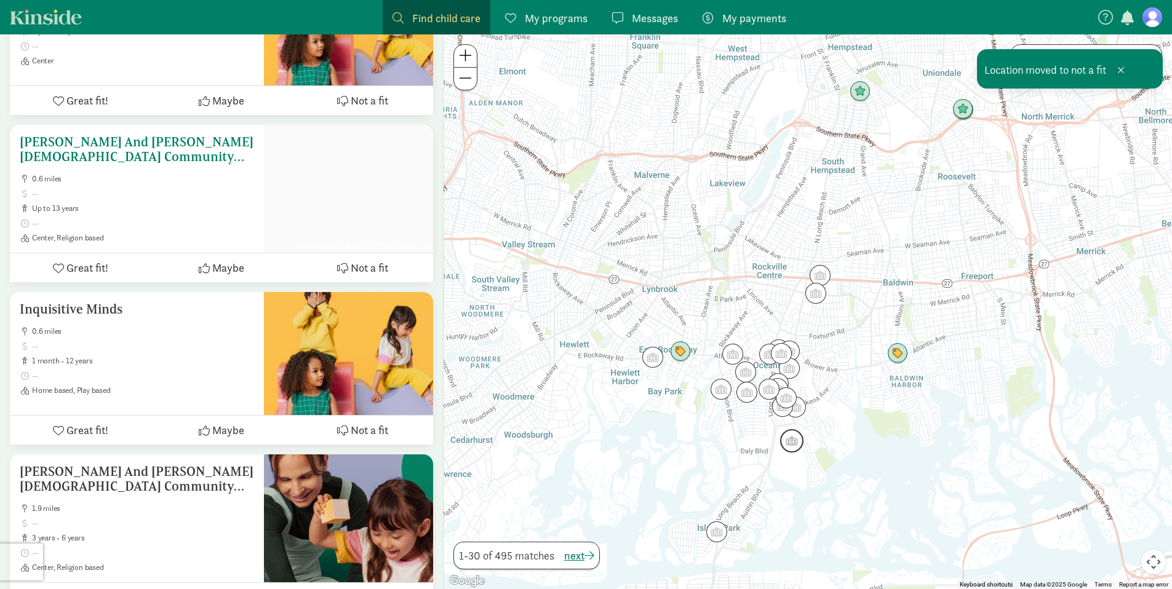
scroll to position [2996, 0]
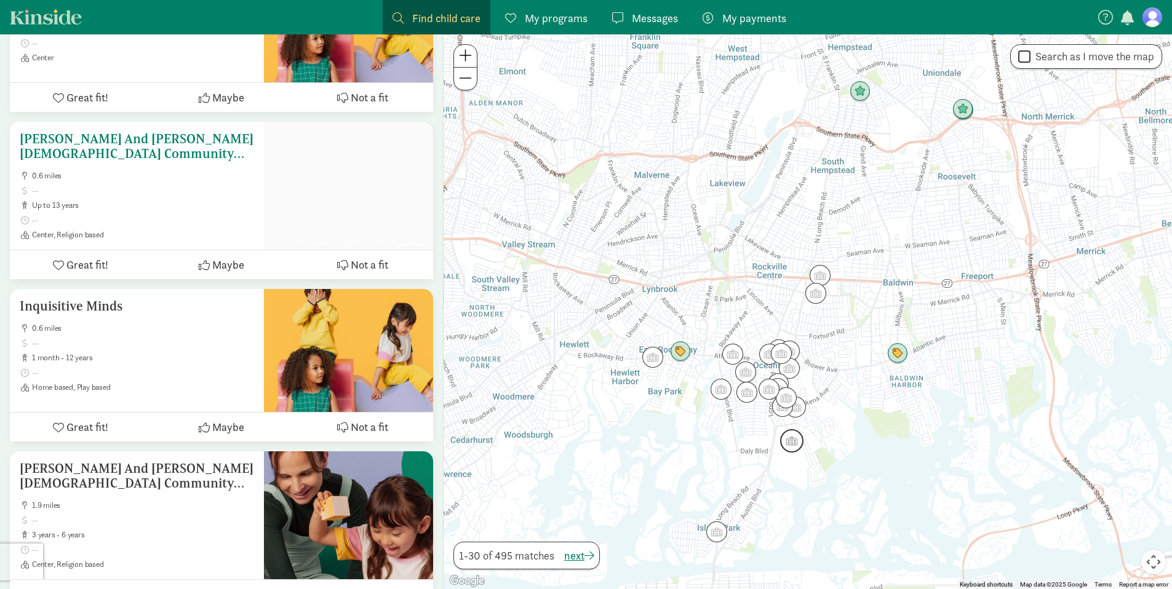
click at [381, 263] on span "Not a fit" at bounding box center [370, 265] width 38 height 17
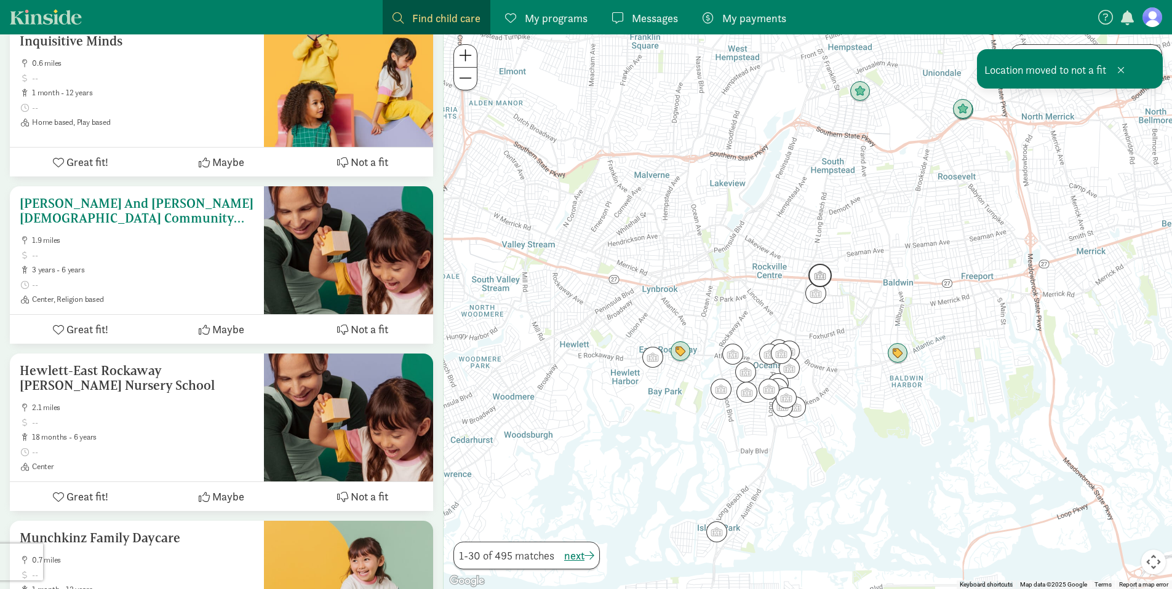
scroll to position [3096, 0]
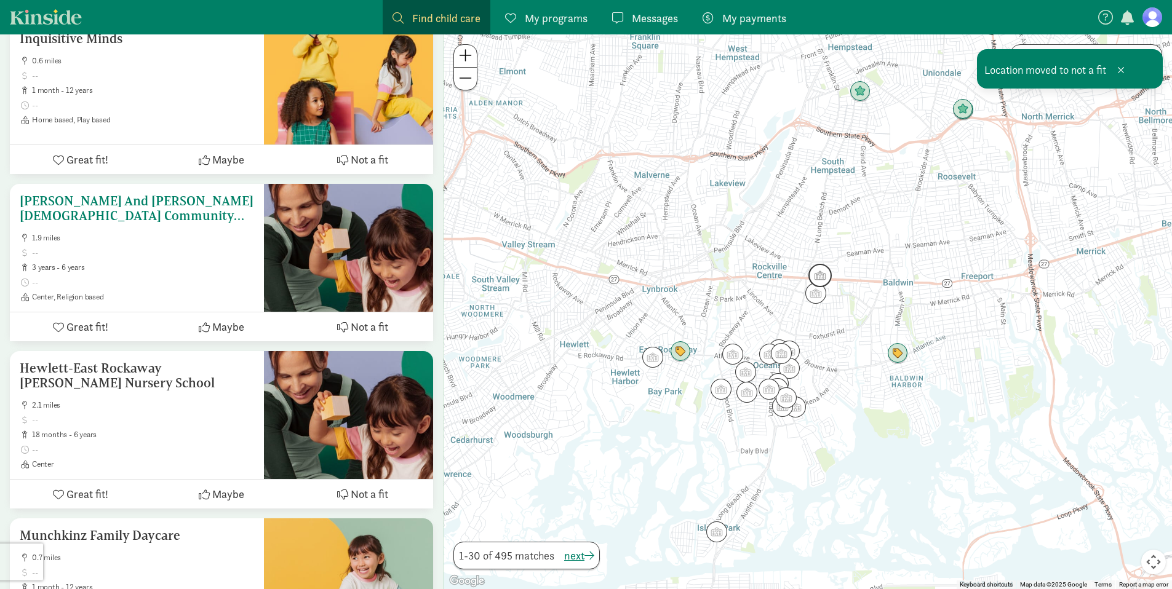
click at [360, 328] on span "Not a fit" at bounding box center [370, 327] width 38 height 17
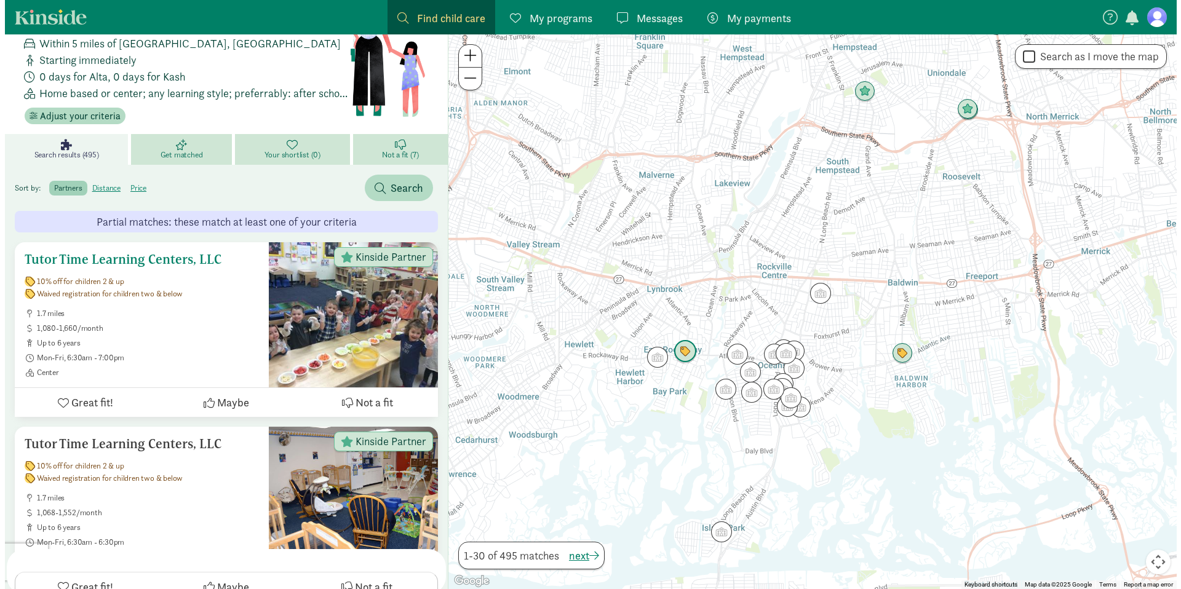
scroll to position [0, 0]
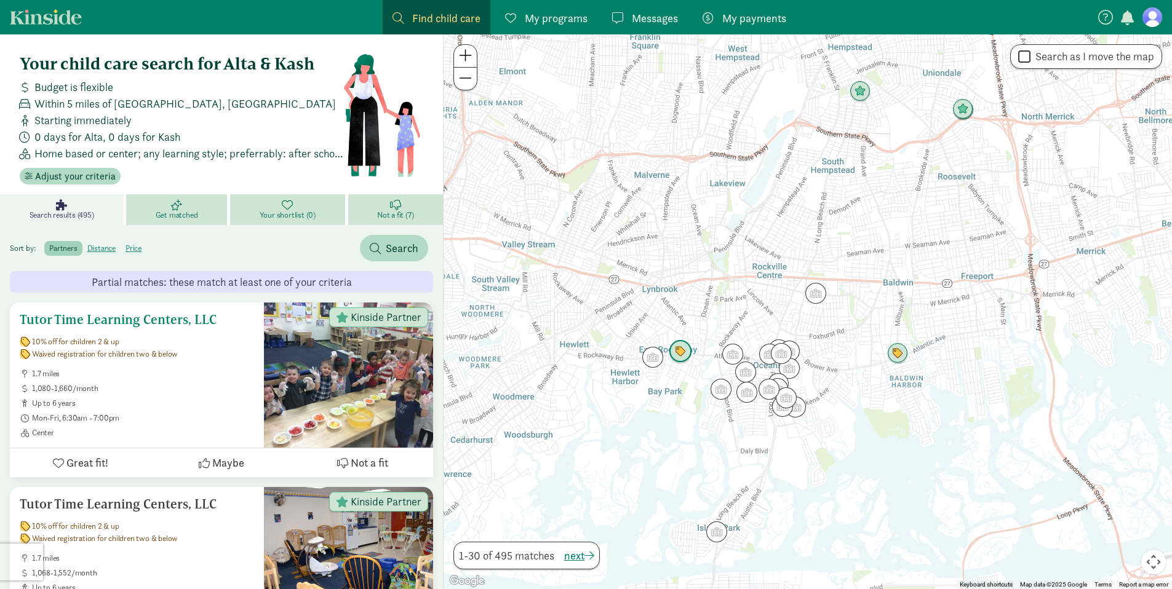
click at [163, 322] on h5 "Tutor Time Learning Centers, LLC" at bounding box center [137, 320] width 234 height 15
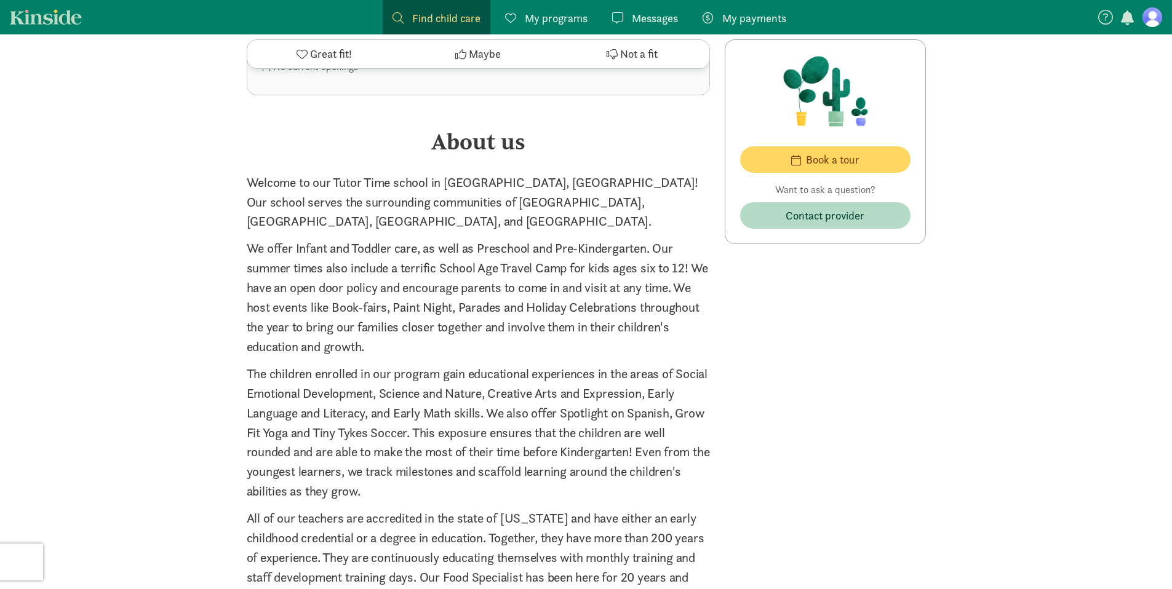
scroll to position [1639, 0]
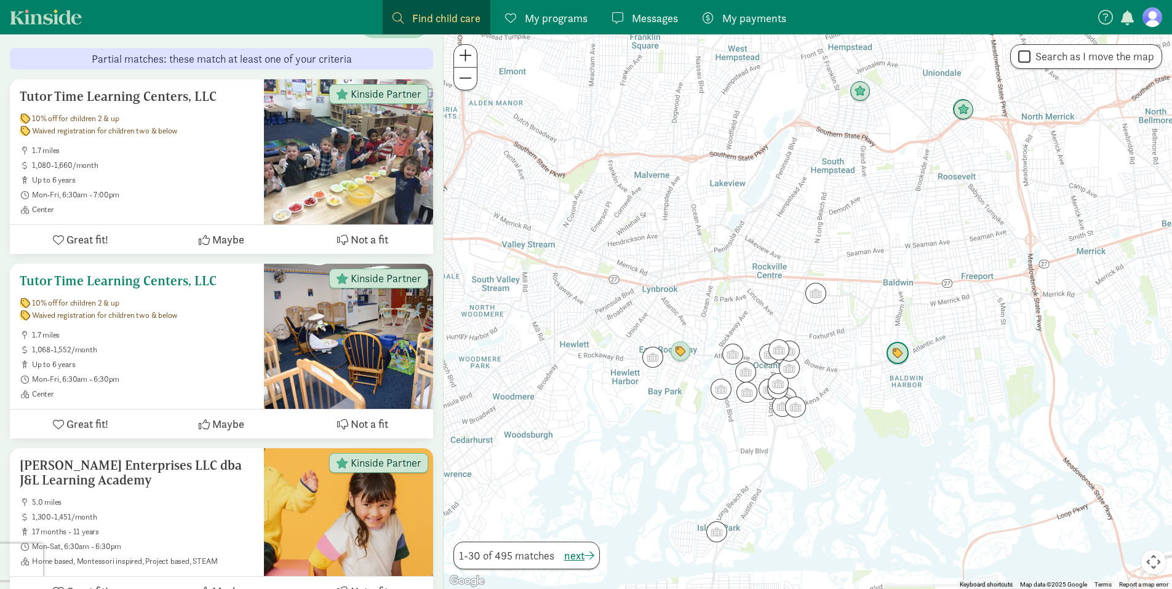
scroll to position [350, 0]
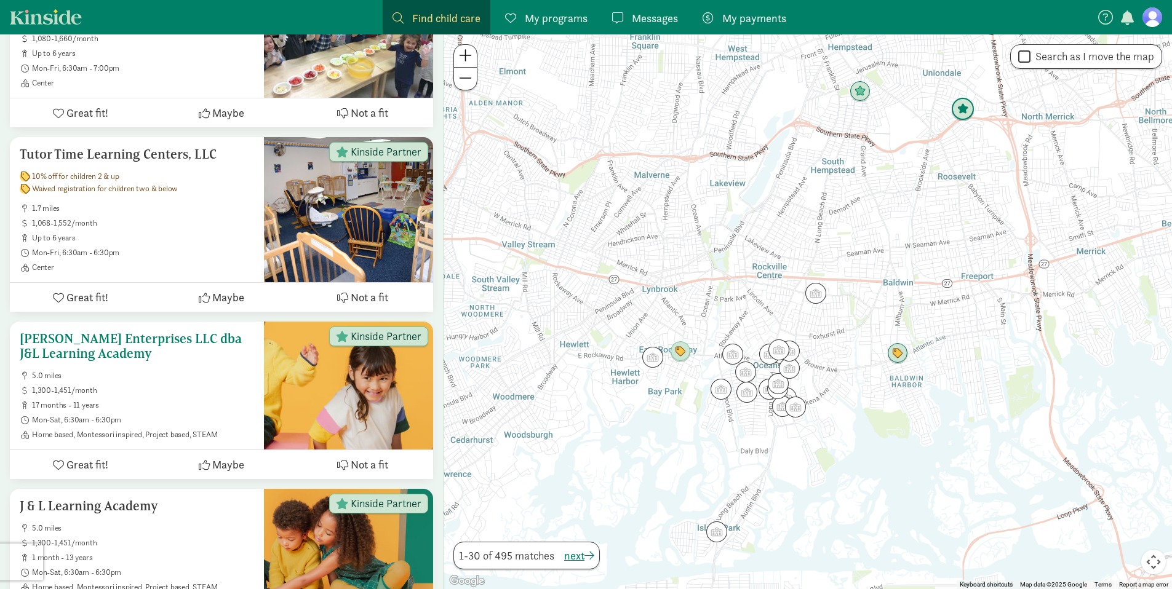
click at [213, 389] on span "1,300-1,451/month" at bounding box center [143, 391] width 222 height 10
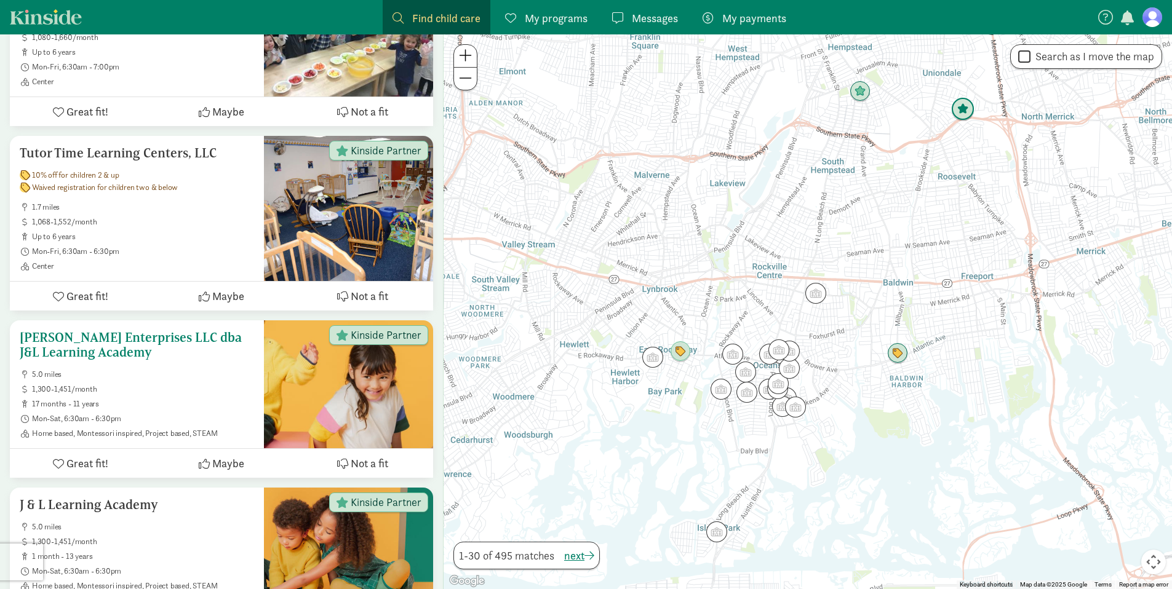
scroll to position [352, 0]
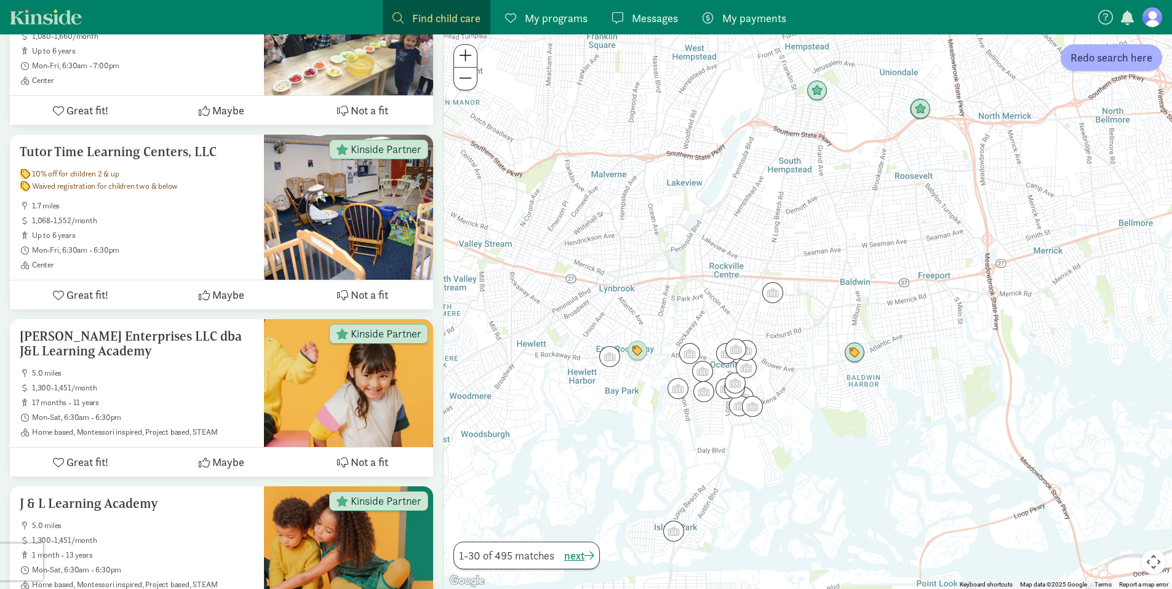
click at [52, 19] on link "Kinside" at bounding box center [46, 16] width 72 height 15
click at [55, 25] on nav "Find child care Find My programs Programs Messages Messages My payments Pay" at bounding box center [586, 17] width 1172 height 34
click at [1167, 25] on nav "Find child care Find My programs Programs Messages Messages My payments Pay" at bounding box center [586, 17] width 1172 height 34
click at [1156, 24] on figure at bounding box center [1152, 17] width 20 height 20
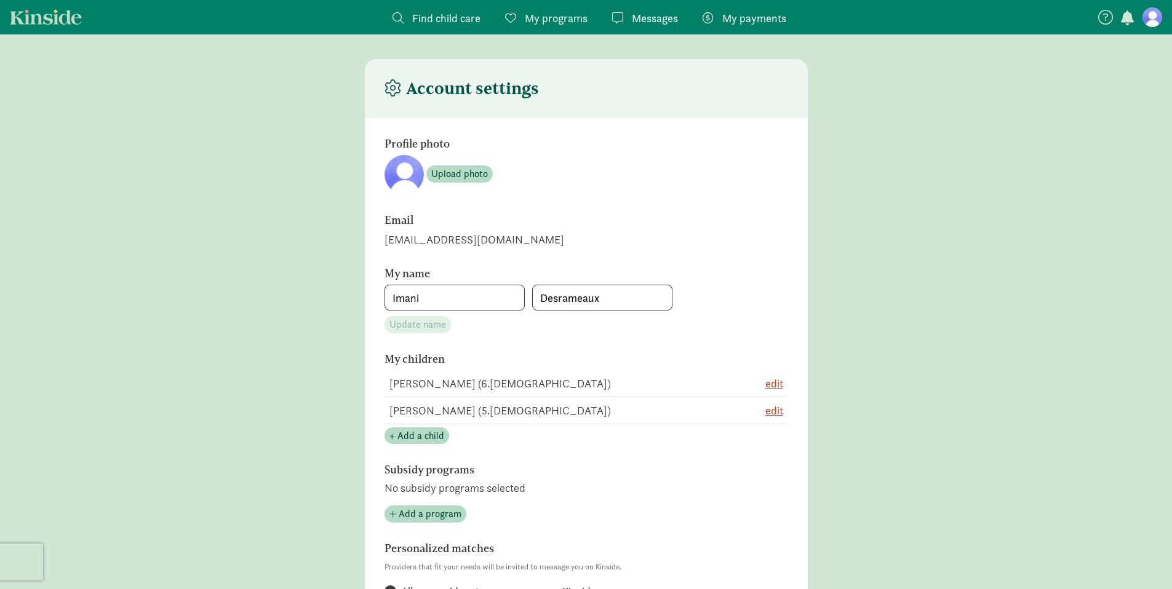
click at [439, 25] on span "Find child care" at bounding box center [446, 18] width 68 height 17
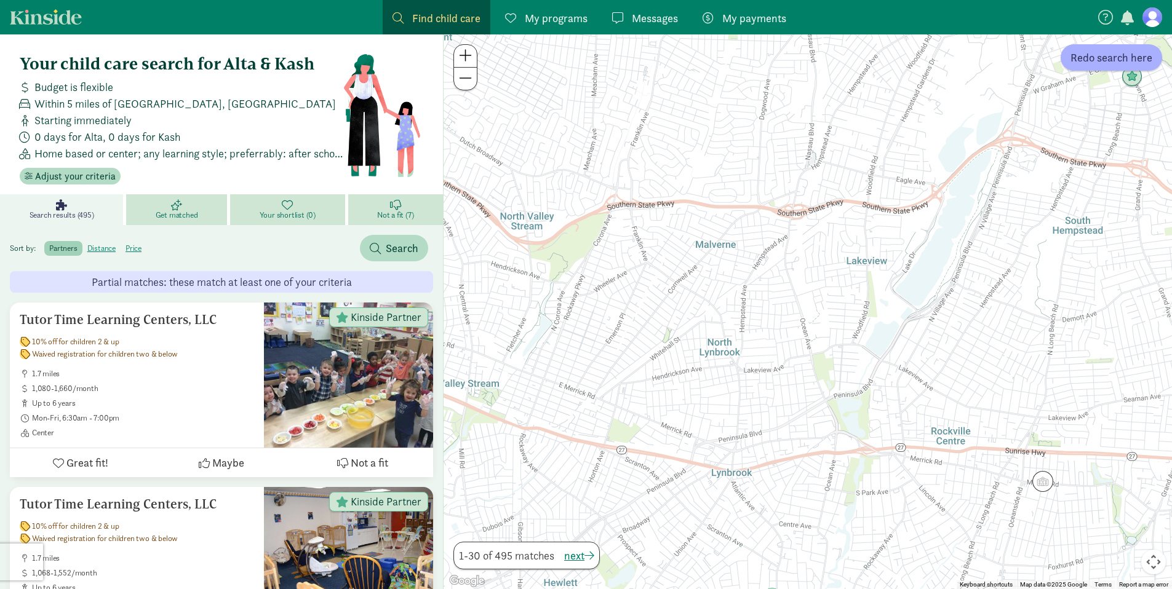
click at [57, 30] on nav "Find child care Find My programs Programs Messages Messages My payments Pay" at bounding box center [586, 17] width 1172 height 34
click at [62, 21] on link "Kinside" at bounding box center [46, 16] width 72 height 15
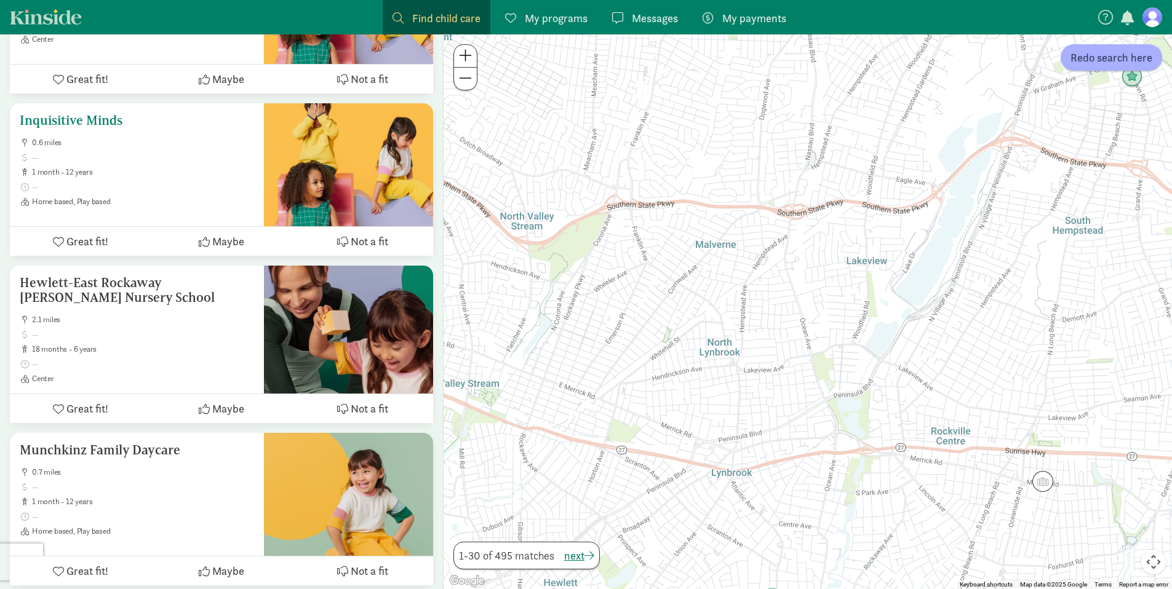
scroll to position [3539, 0]
